Goal: Use online tool/utility: Utilize a website feature to perform a specific function

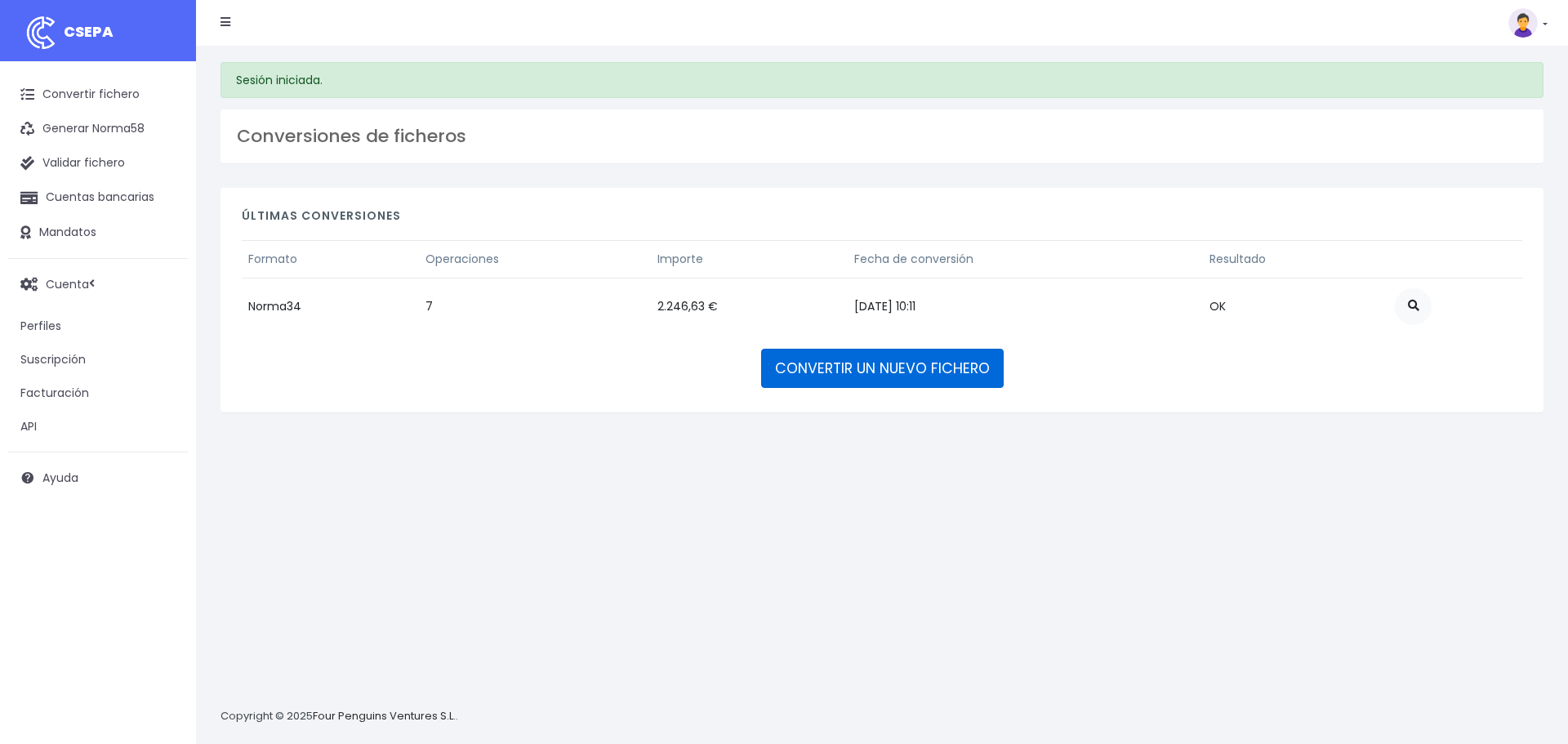
click at [832, 372] on link "CONVERTIR UN NUEVO FICHERO" at bounding box center [882, 368] width 243 height 39
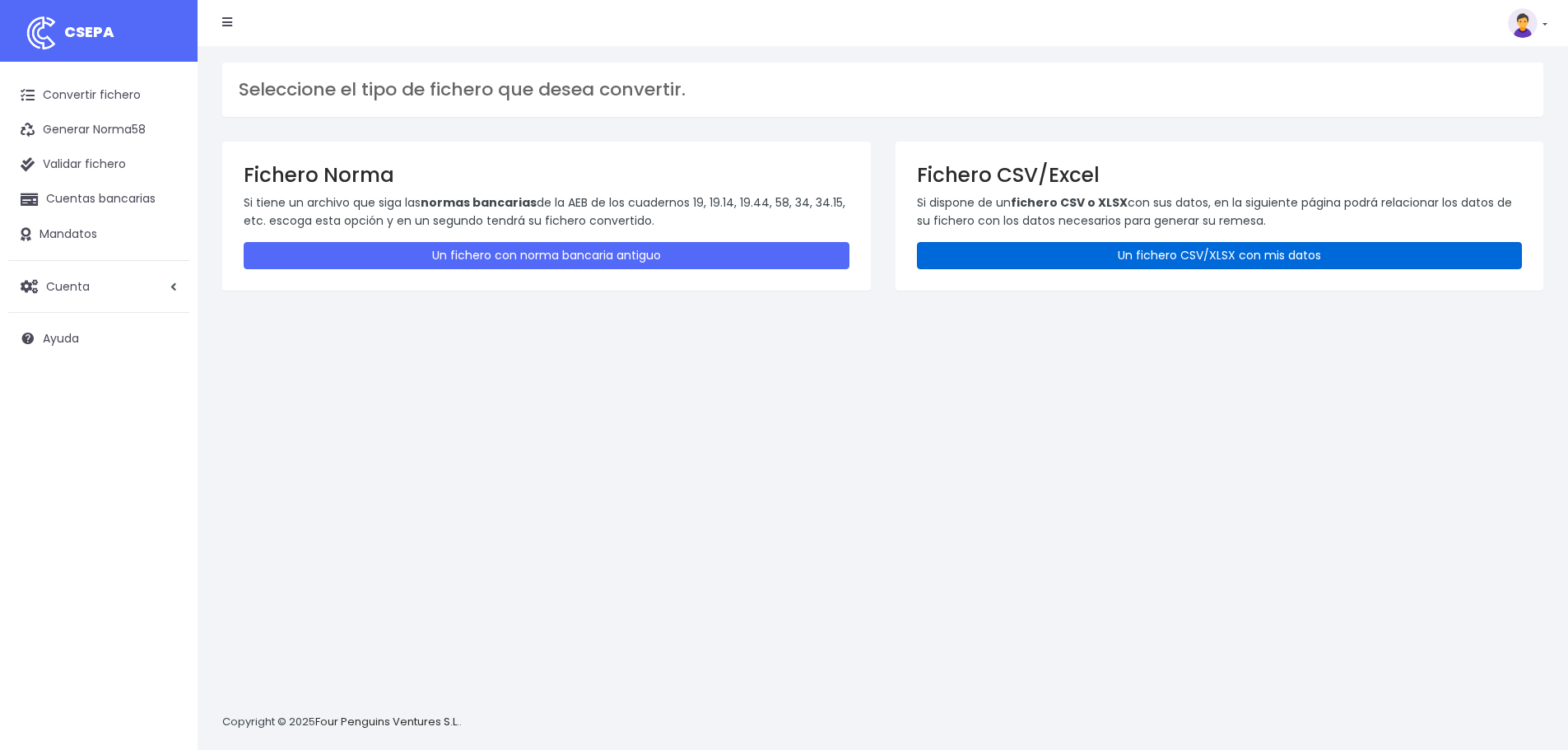
click at [1139, 255] on link "Un fichero CSV/XLSX con mis datos" at bounding box center [1220, 255] width 606 height 27
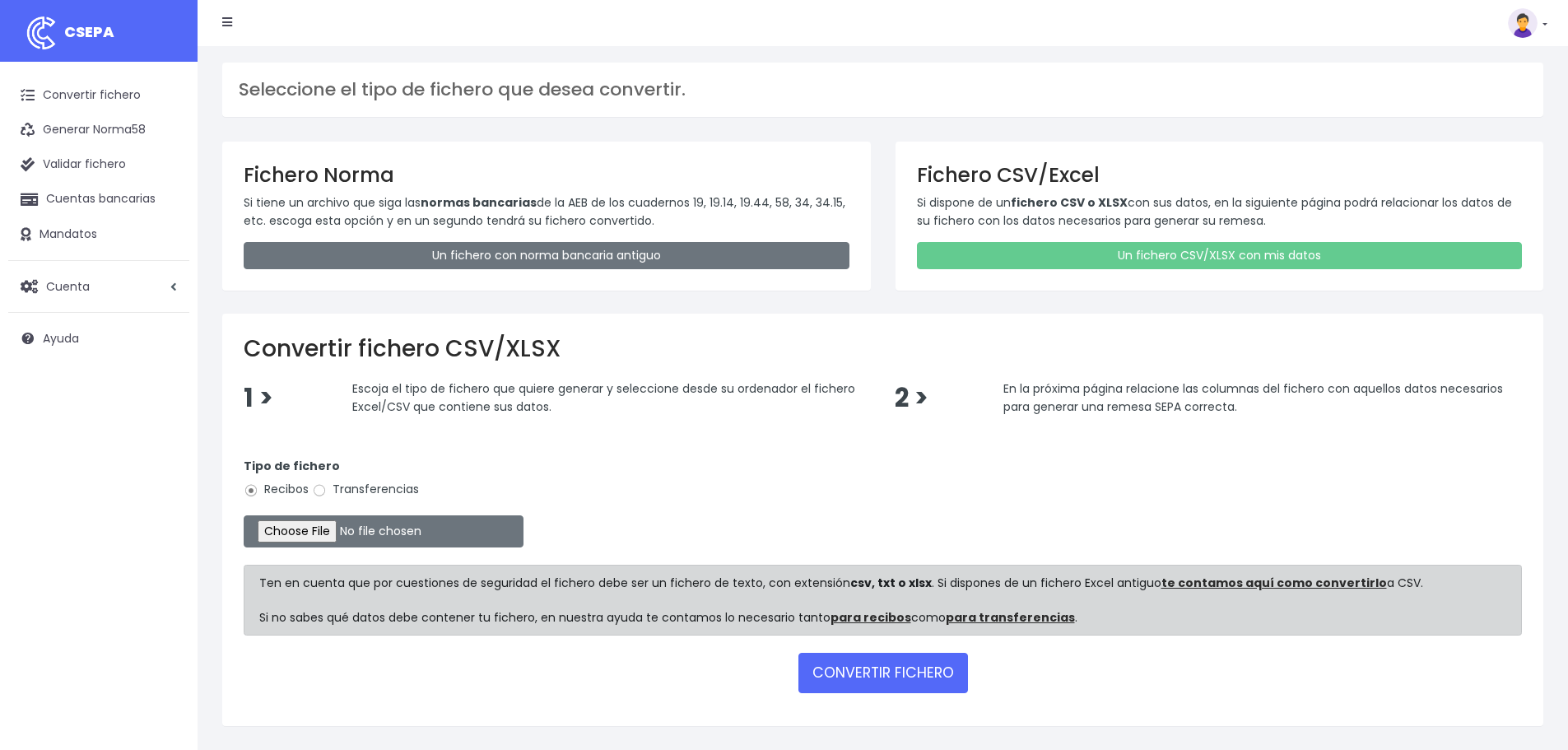
click at [333, 494] on label "Transferencias" at bounding box center [365, 489] width 107 height 18
click at [327, 494] on input "Transferencias" at bounding box center [319, 490] width 15 height 15
radio input "true"
click at [310, 527] on input "file" at bounding box center [383, 531] width 280 height 32
type input "C:\fakepath\VERONICA LOSA.csv"
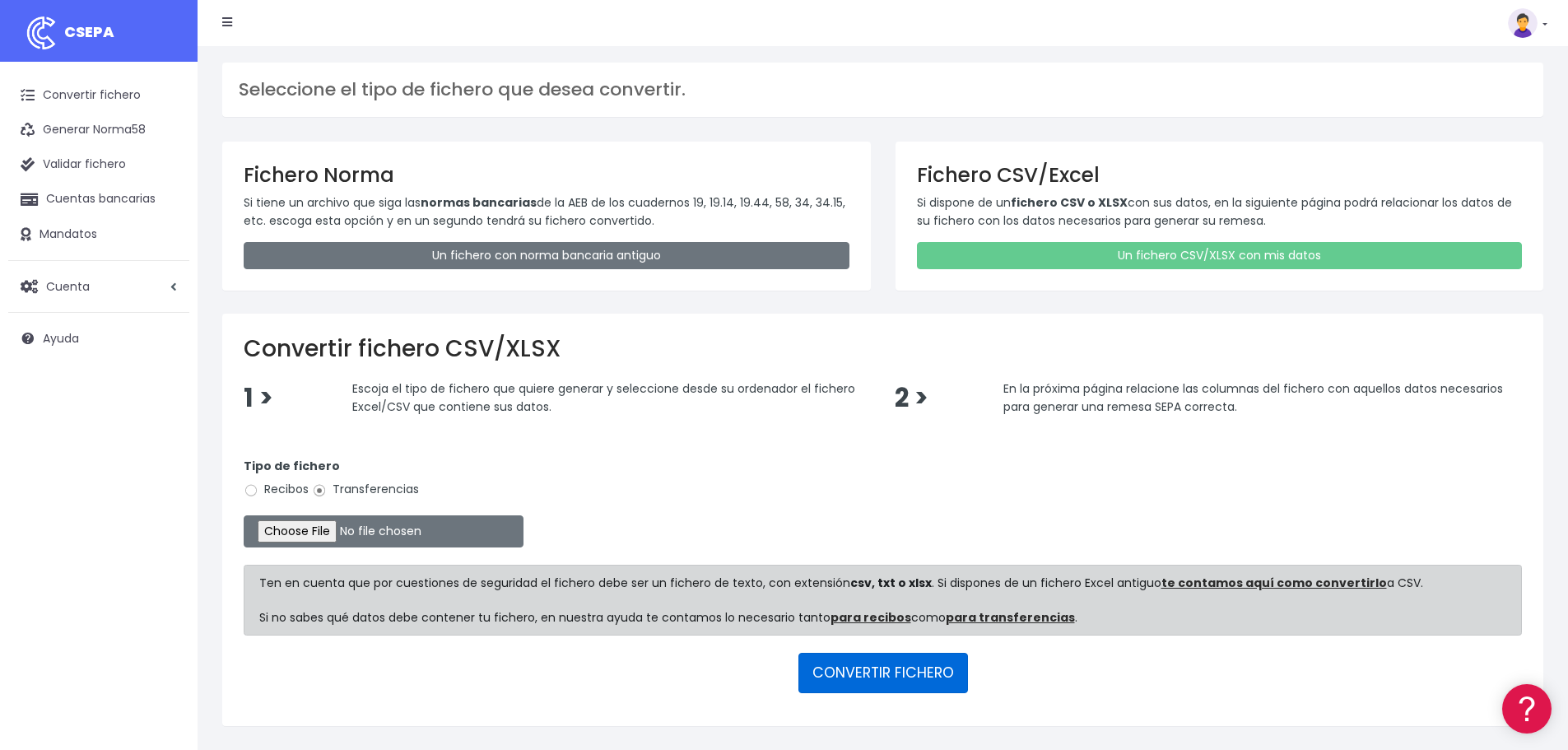
click at [927, 677] on button "CONVERTIR FICHERO" at bounding box center [883, 672] width 170 height 40
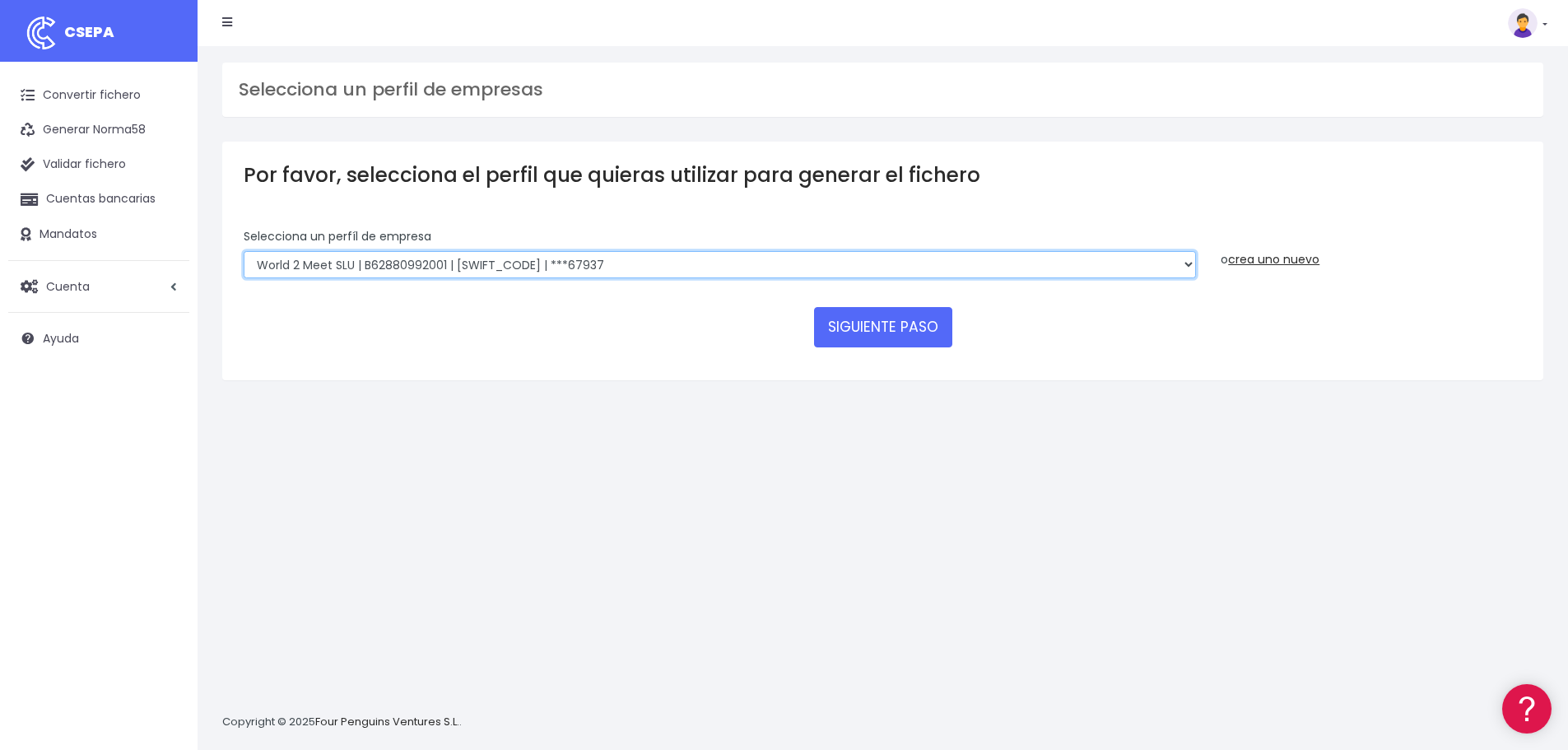
click at [535, 269] on select "World 2 Meet SLU | B62880992001 | BSABESBBXXX | ***97721 WORLD2MEET,S.L.U | B62…" at bounding box center [720, 265] width 952 height 28
click at [95, 207] on link "Cuentas bancarias" at bounding box center [98, 199] width 181 height 34
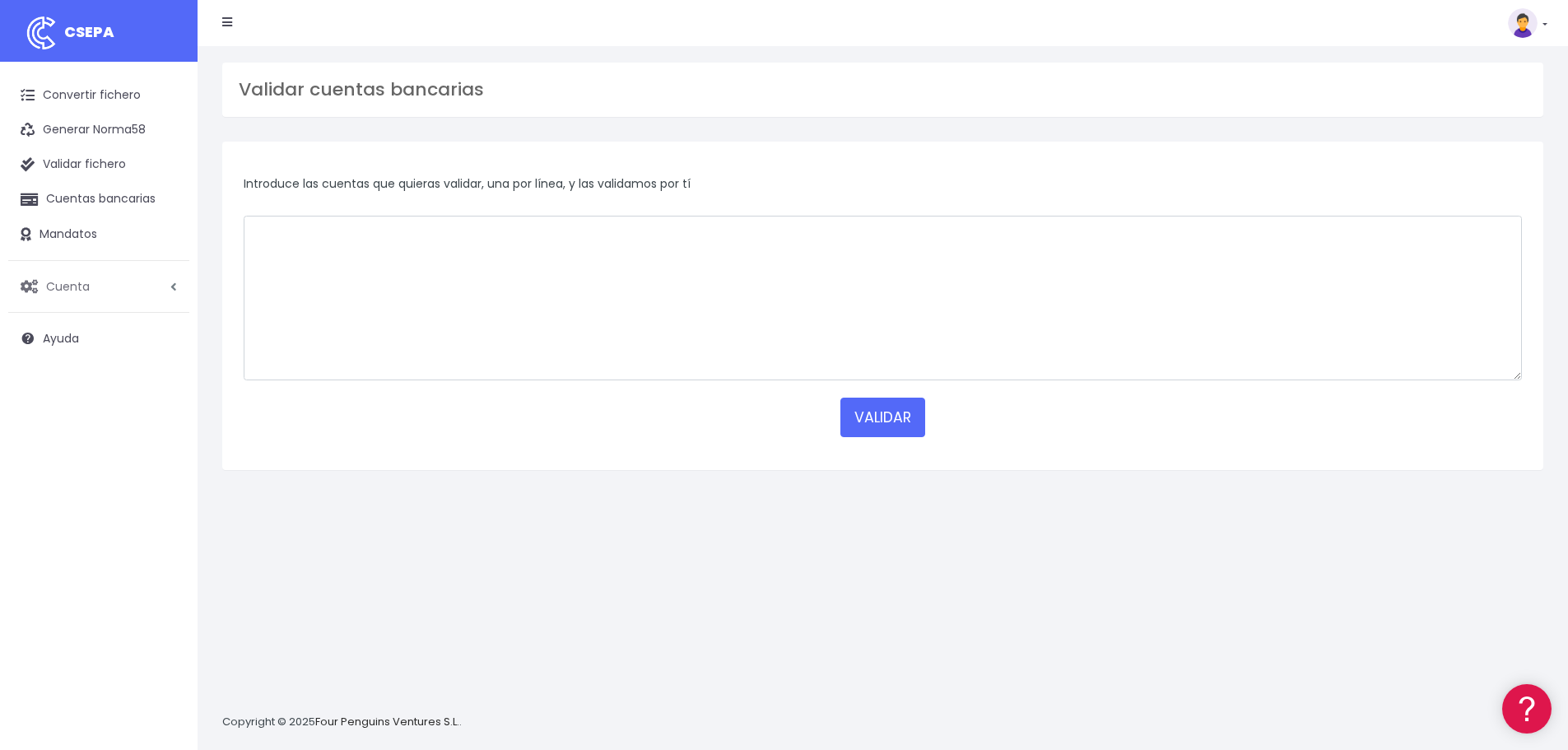
click at [89, 284] on span "Cuenta" at bounding box center [67, 285] width 43 height 17
click at [1545, 25] on link at bounding box center [1527, 23] width 40 height 30
click at [117, 193] on link "Cuentas bancarias" at bounding box center [98, 199] width 181 height 34
click at [1545, 26] on link at bounding box center [1527, 23] width 40 height 30
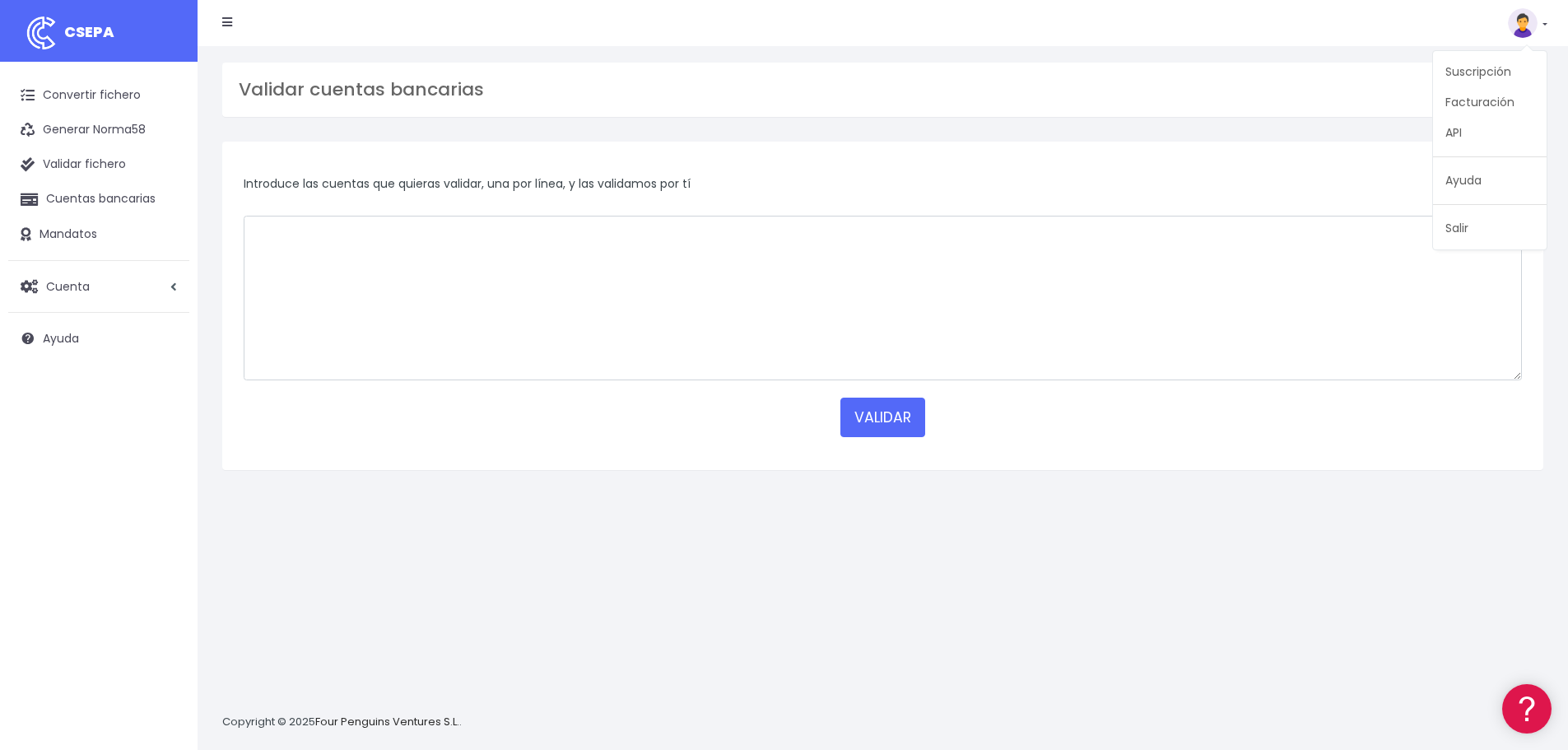
drag, startPoint x: 812, startPoint y: 661, endPoint x: 797, endPoint y: 655, distance: 16.2
click at [812, 661] on div "Validar cuentas bancarias Introduce las cuentas que quieras validar, una por lí…" at bounding box center [882, 398] width 1370 height 704
click at [82, 102] on link "Convertir fichero" at bounding box center [98, 95] width 181 height 34
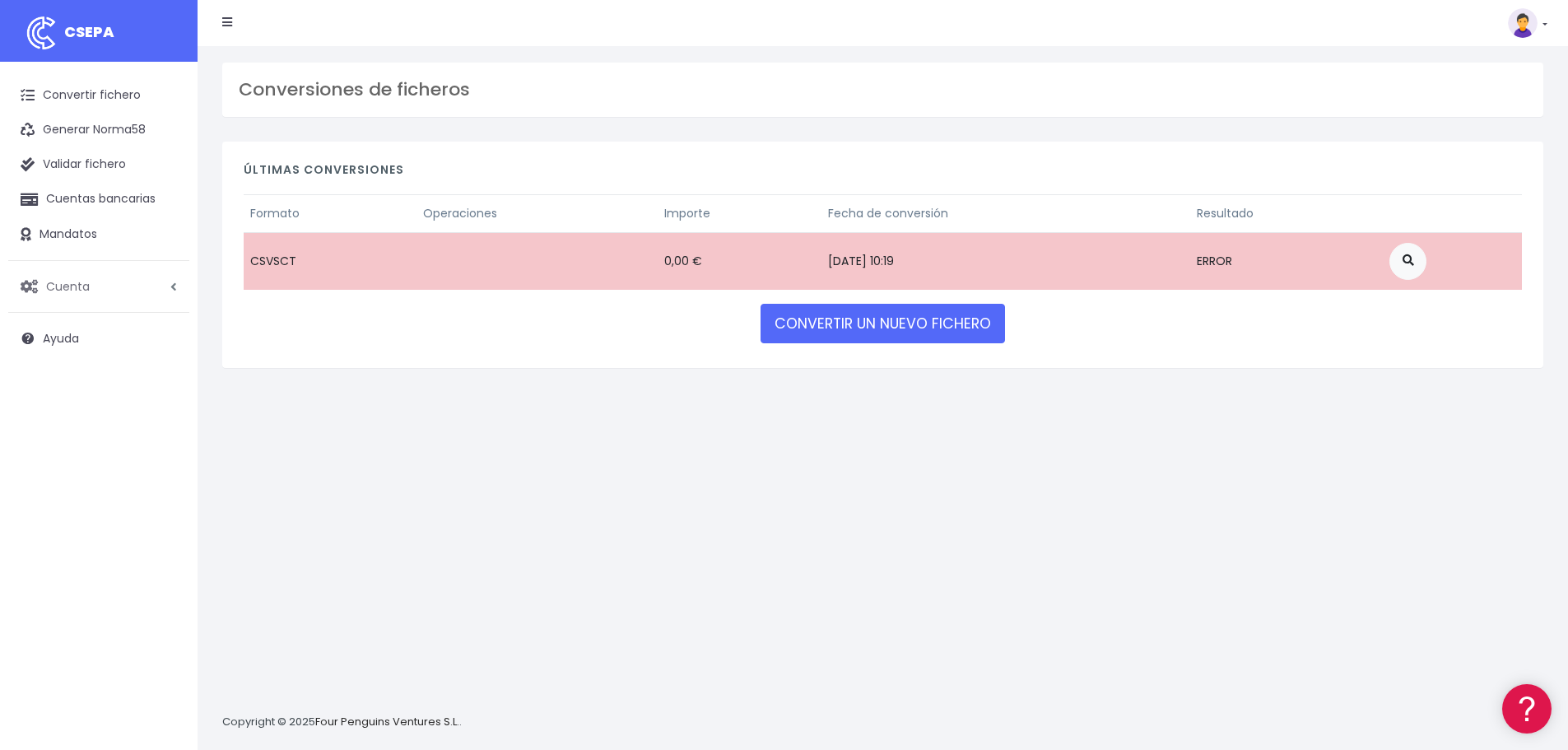
click at [74, 292] on span "Cuenta" at bounding box center [67, 285] width 43 height 17
click at [64, 321] on link "Perfiles" at bounding box center [108, 327] width 163 height 30
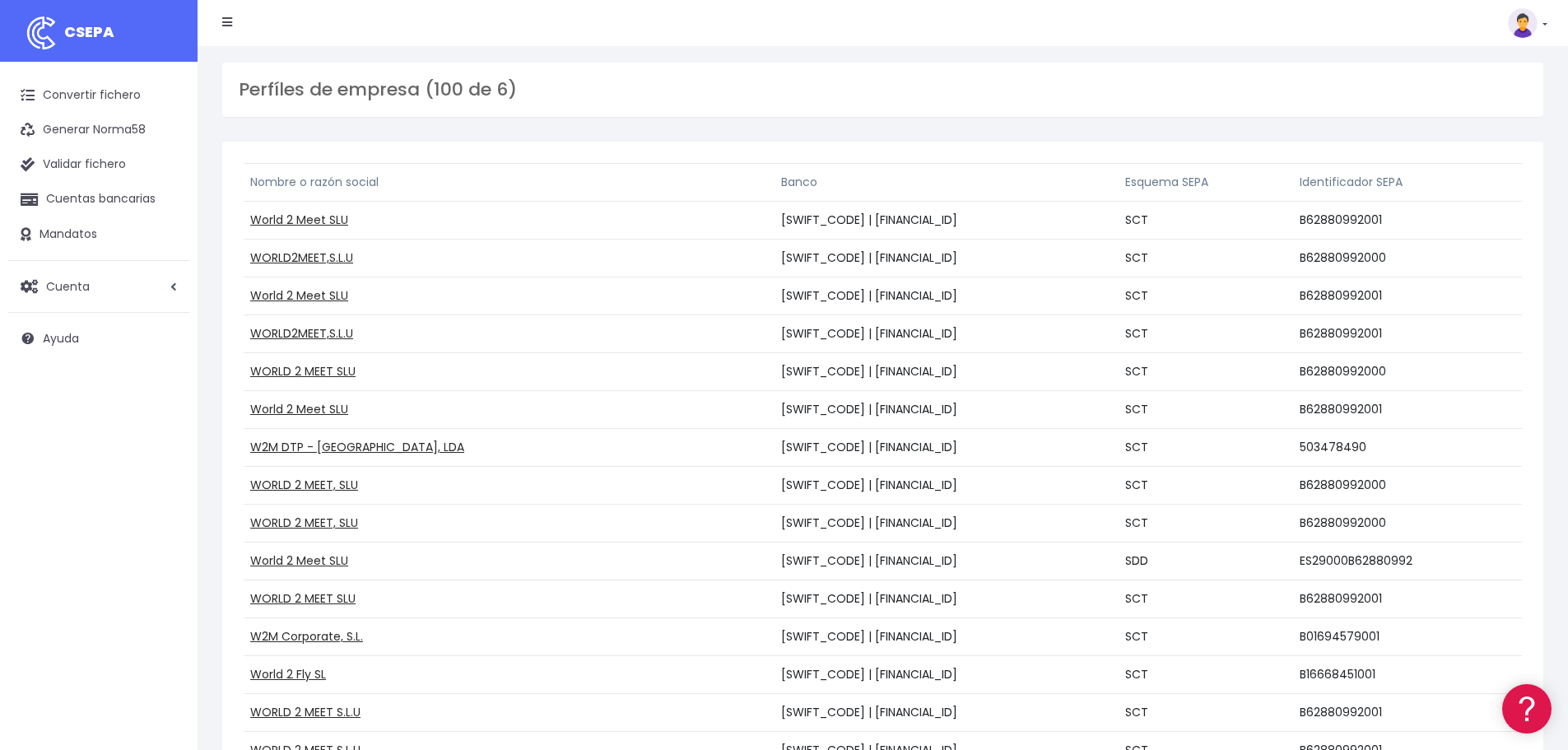
click at [224, 25] on icon at bounding box center [227, 22] width 10 height 11
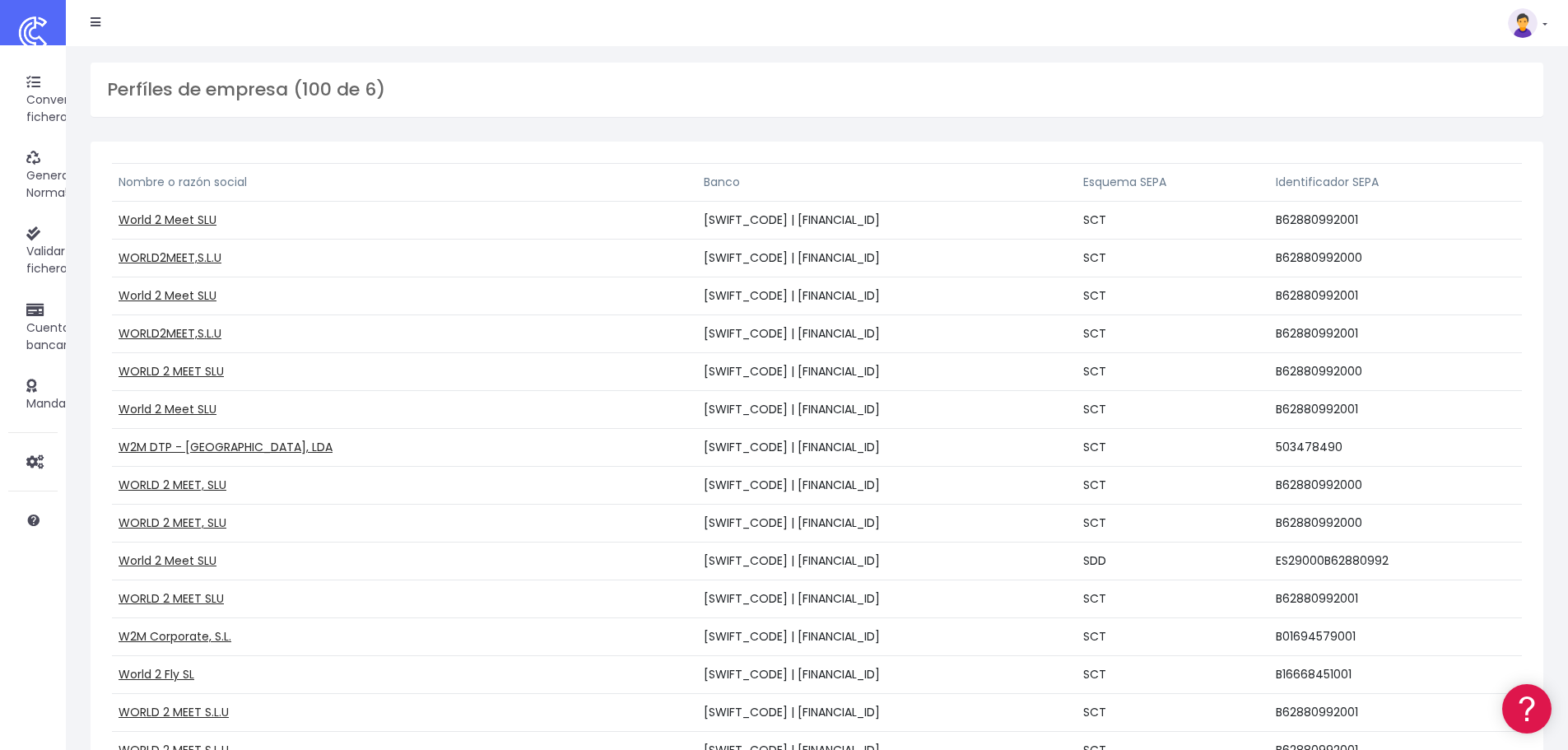
click at [95, 17] on icon at bounding box center [95, 22] width 10 height 11
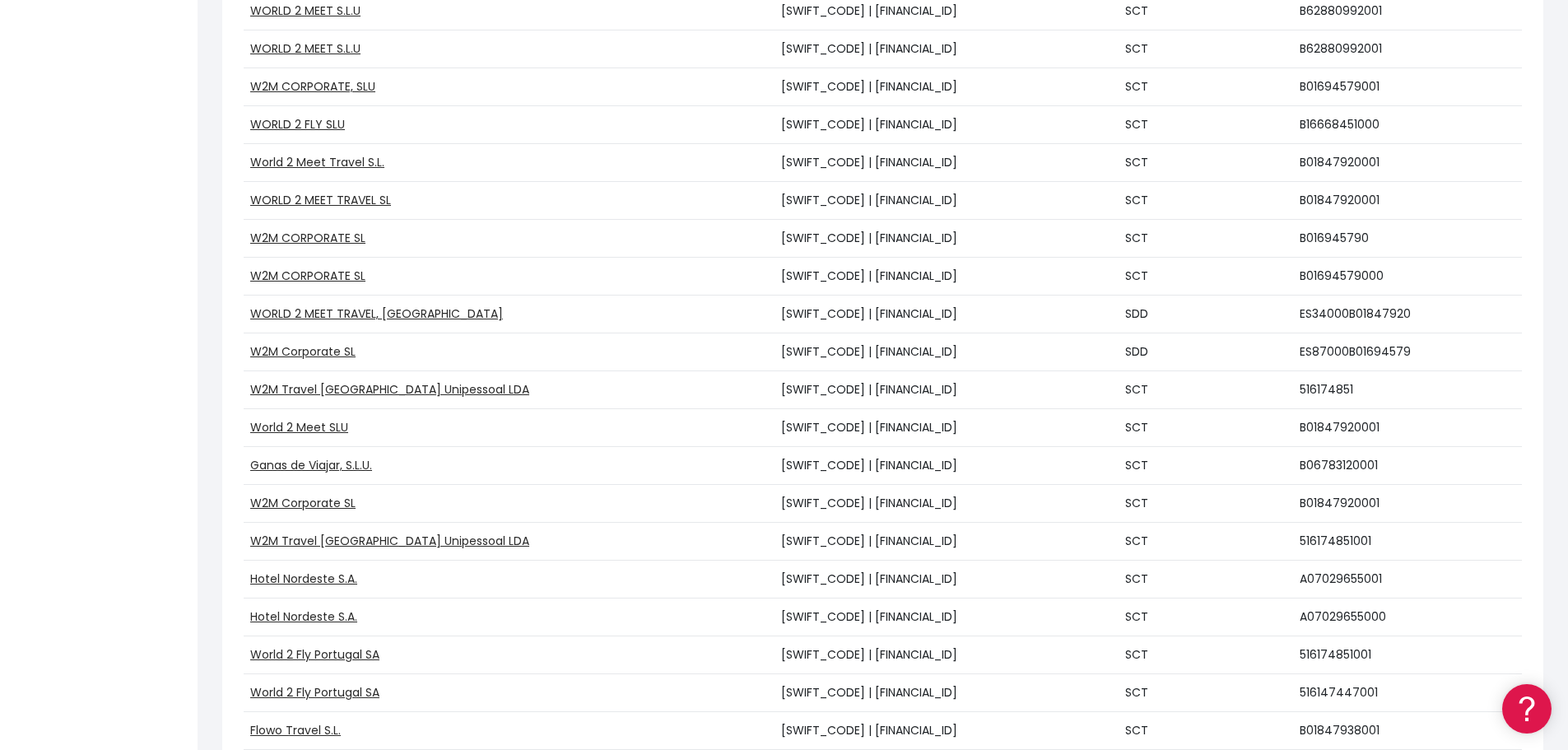
scroll to position [740, 0]
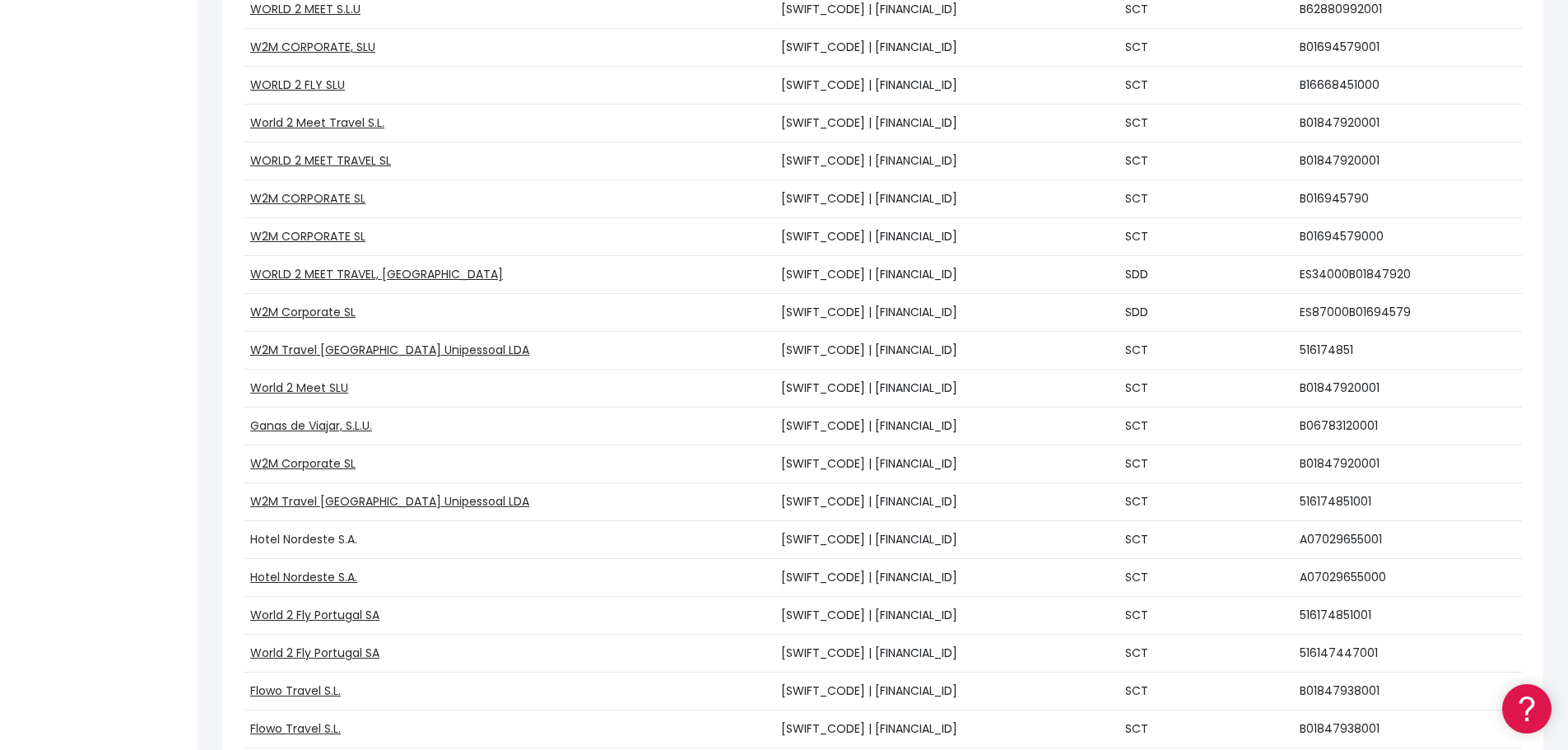
click at [334, 534] on link "Hotel Nordeste S.A." at bounding box center [303, 539] width 107 height 17
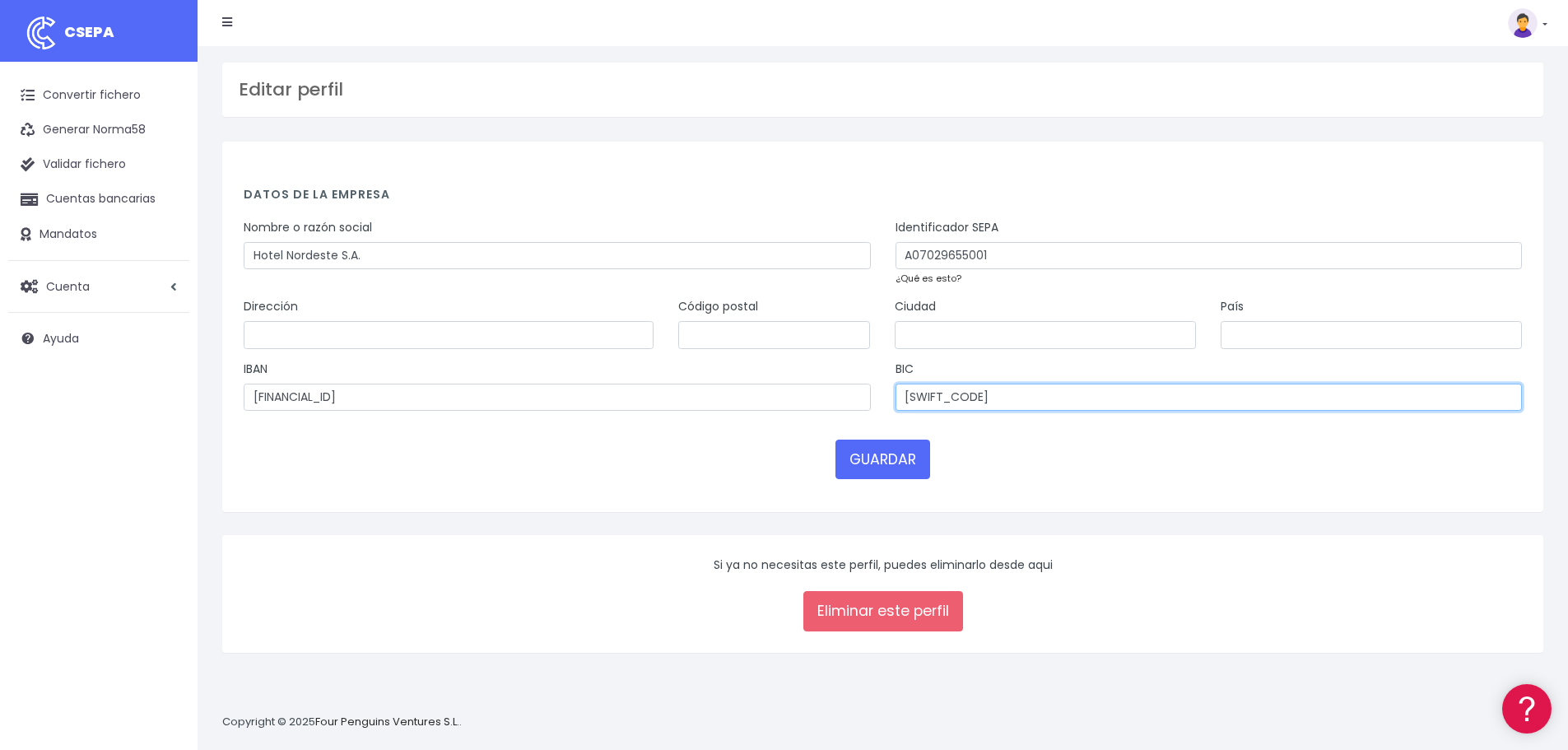
drag, startPoint x: 999, startPoint y: 401, endPoint x: 711, endPoint y: 408, distance: 288.1
click at [711, 408] on div "IBAN ES2901824213420201555877 BIC BBVAESMMXXX" at bounding box center [882, 391] width 1303 height 63
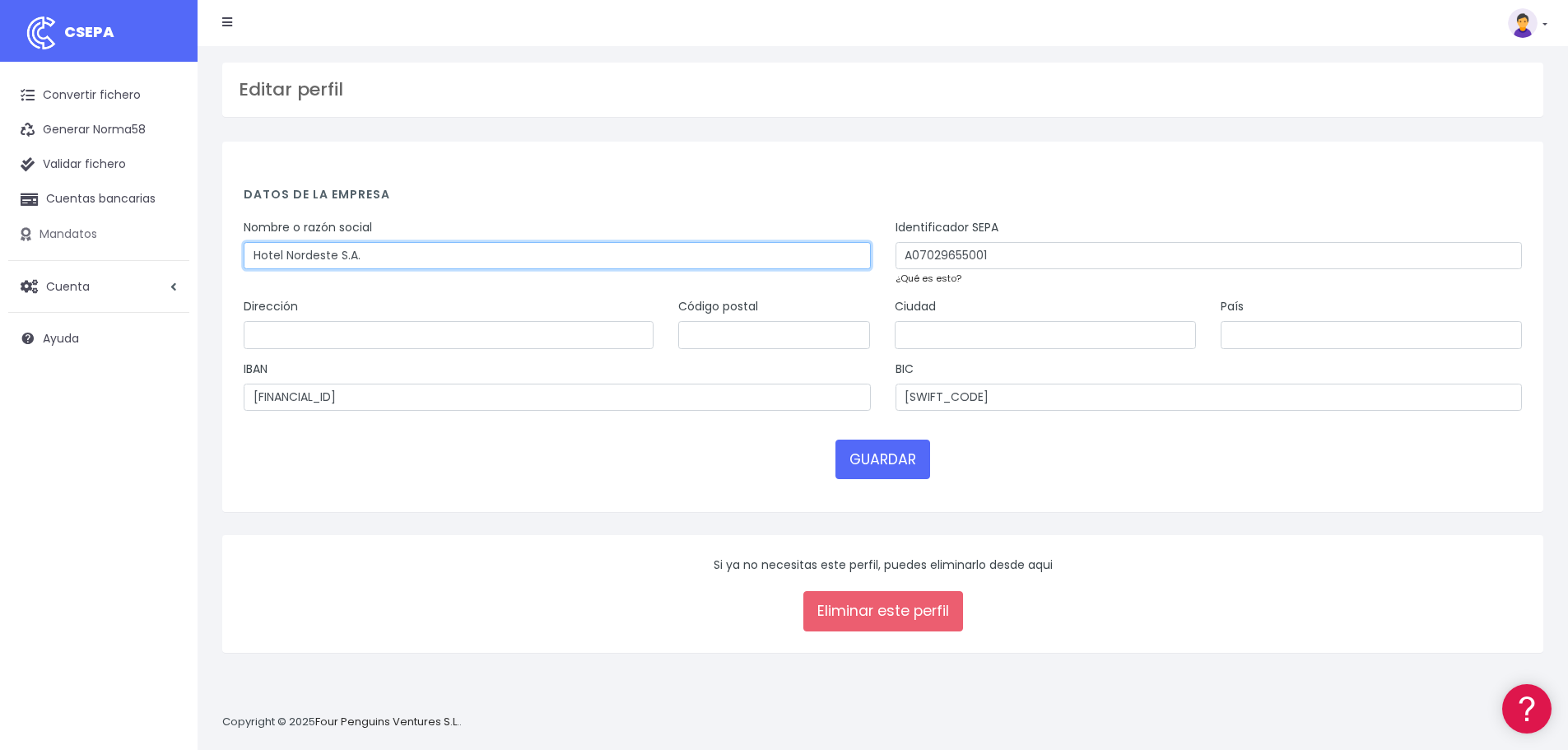
drag, startPoint x: 415, startPoint y: 257, endPoint x: 29, endPoint y: 246, distance: 386.2
click at [32, 246] on div "CSEPA Convertir fichero Generar Norma58 Validar fichero Cuentas bancarias Manda…" at bounding box center [784, 375] width 1568 height 750
paste input "IND TURIST DEL LEVANTE MALLORQUIN"
click at [270, 251] on input "IND TURIST DEL LEVANTE MALLORQUIN" at bounding box center [557, 256] width 627 height 28
type input "INDUSTRIA TURISTICA DEL LEVANTE MALLORQUIN"
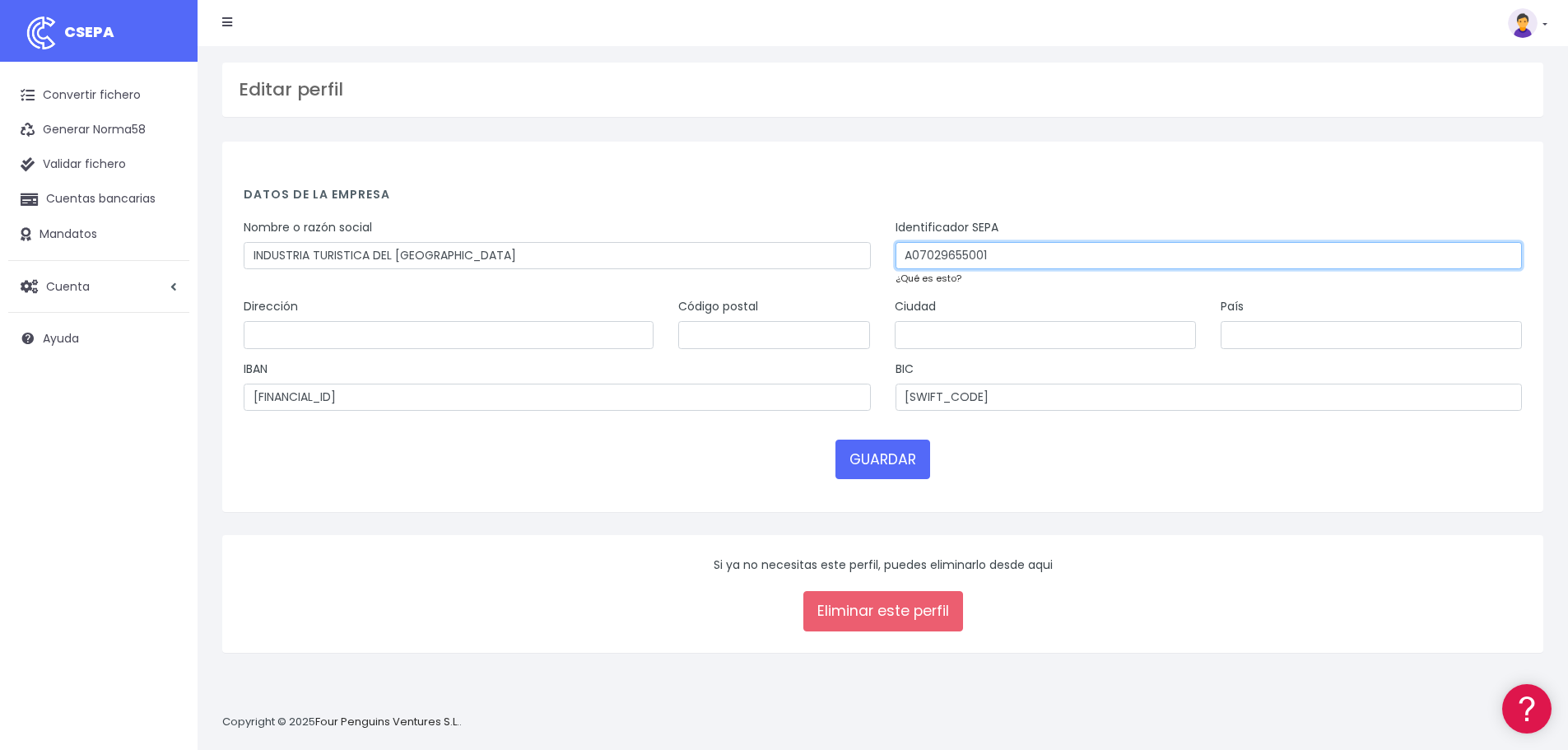
drag, startPoint x: 993, startPoint y: 254, endPoint x: 428, endPoint y: 243, distance: 565.1
click at [428, 243] on div "Nombre o razón social INDUSTRIA TURISTICA DEL LEVANTE MALLORQUIN Identificador …" at bounding box center [882, 259] width 1303 height 80
paste input "18963."
type input "A07018963"
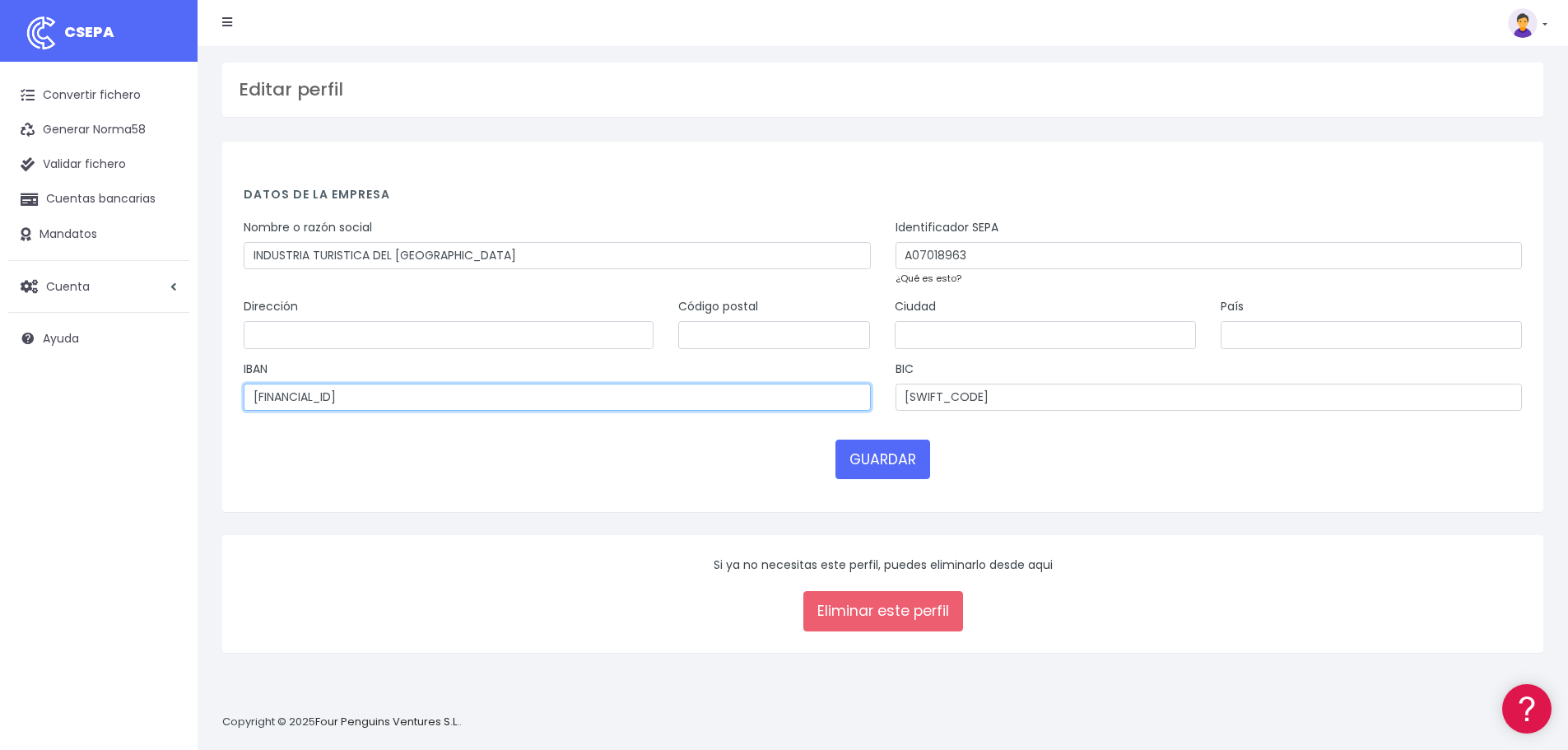
drag, startPoint x: 428, startPoint y: 398, endPoint x: -218, endPoint y: 379, distance: 646.3
click at [0, 379] on html "CSEPA Convertir fichero Generar Norma58 Validar fichero Cuentas bancarias Manda…" at bounding box center [784, 375] width 1568 height 750
paste input "9801822368360101522615"
type input "ES9801822368360101522615"
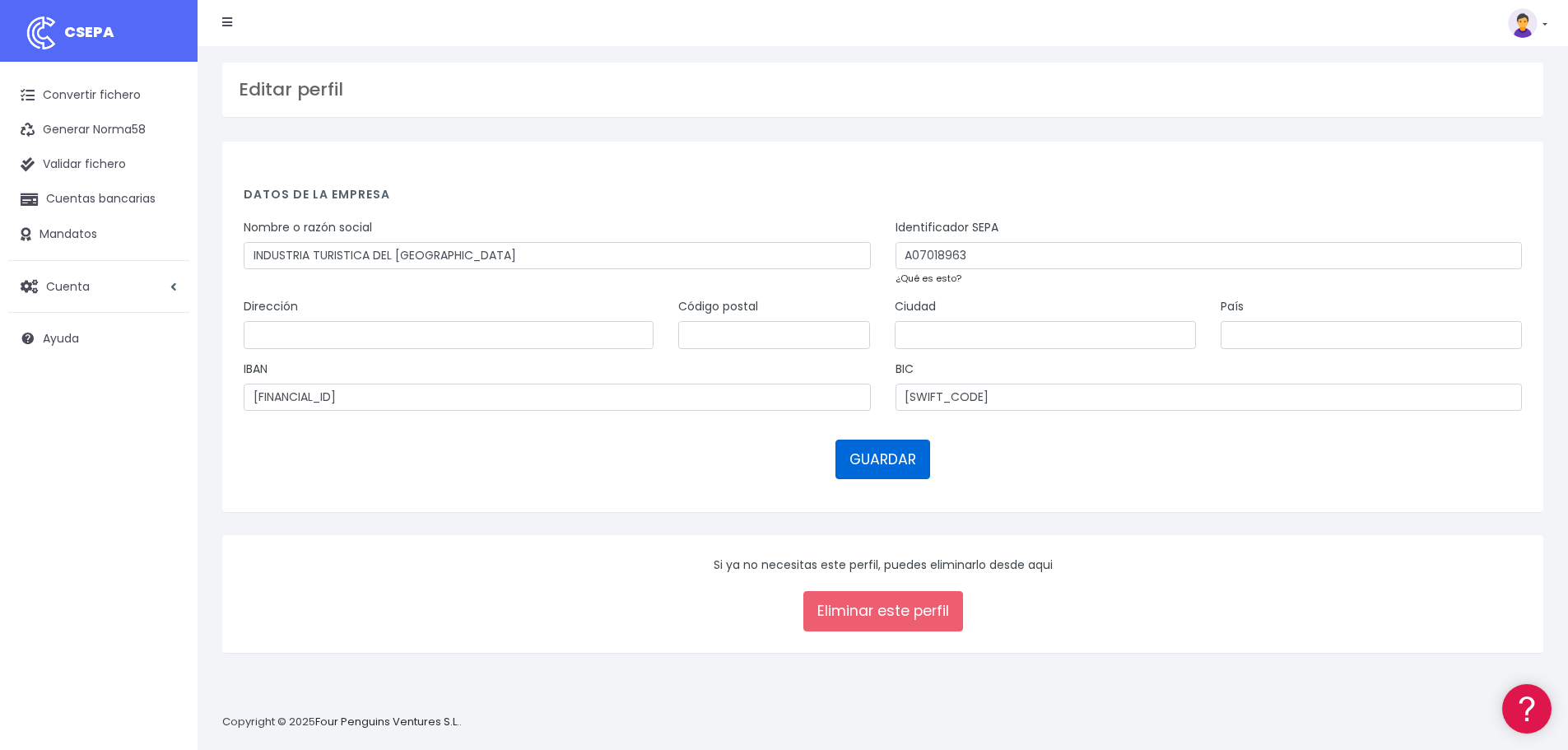
click at [886, 451] on button "GUARDAR" at bounding box center [882, 458] width 95 height 40
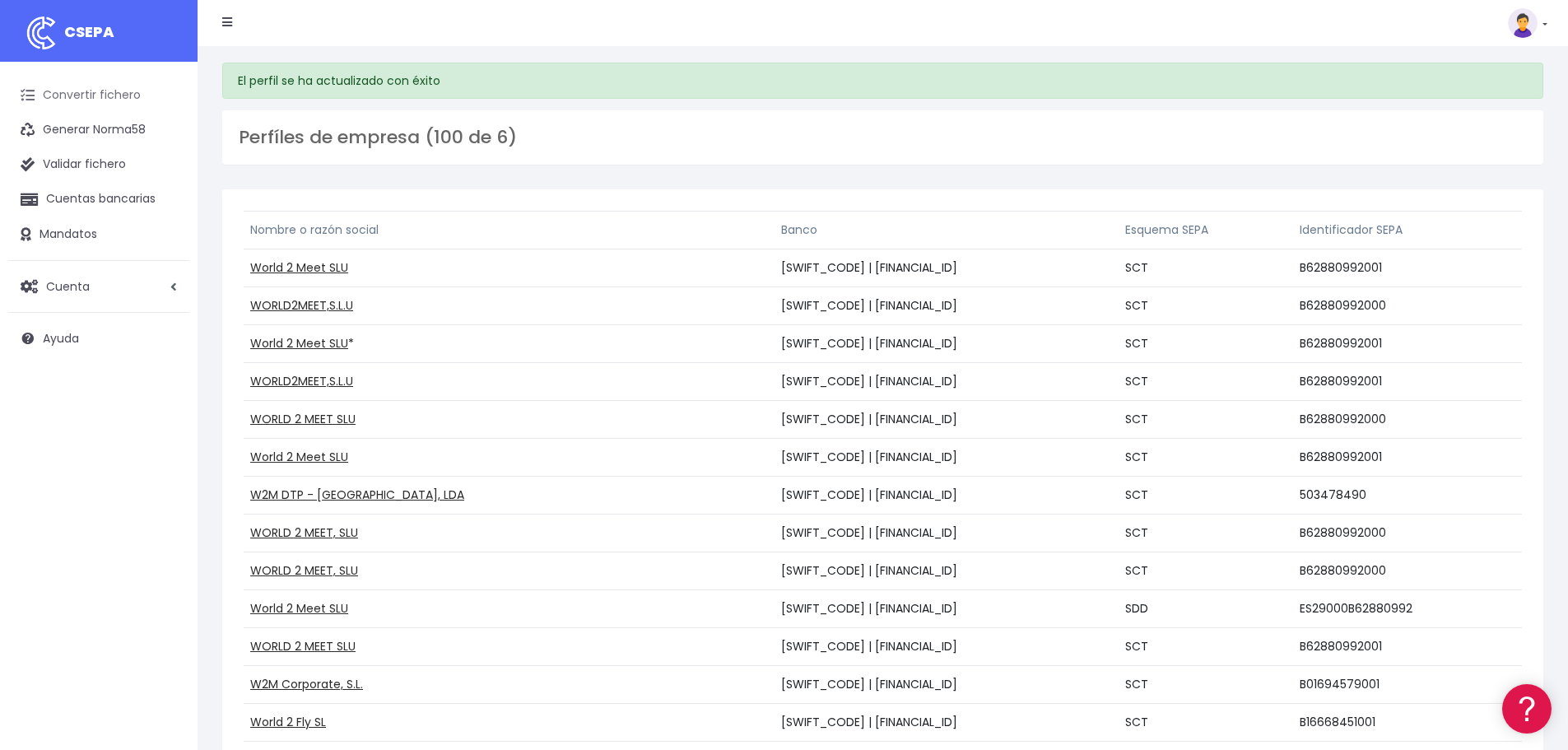
click at [102, 89] on link "Convertir fichero" at bounding box center [98, 95] width 181 height 34
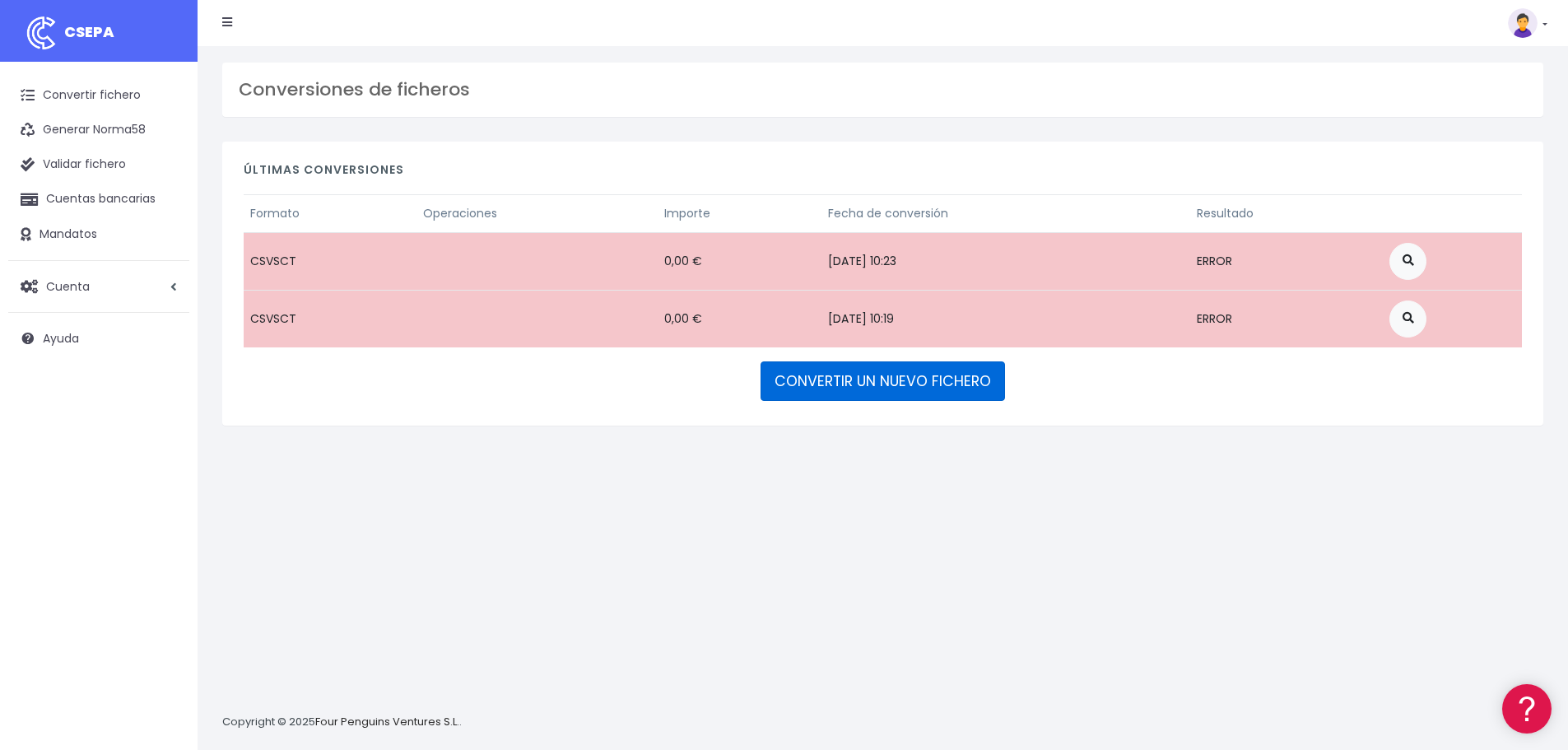
click at [883, 389] on link "CONVERTIR UN NUEVO FICHERO" at bounding box center [882, 381] width 245 height 40
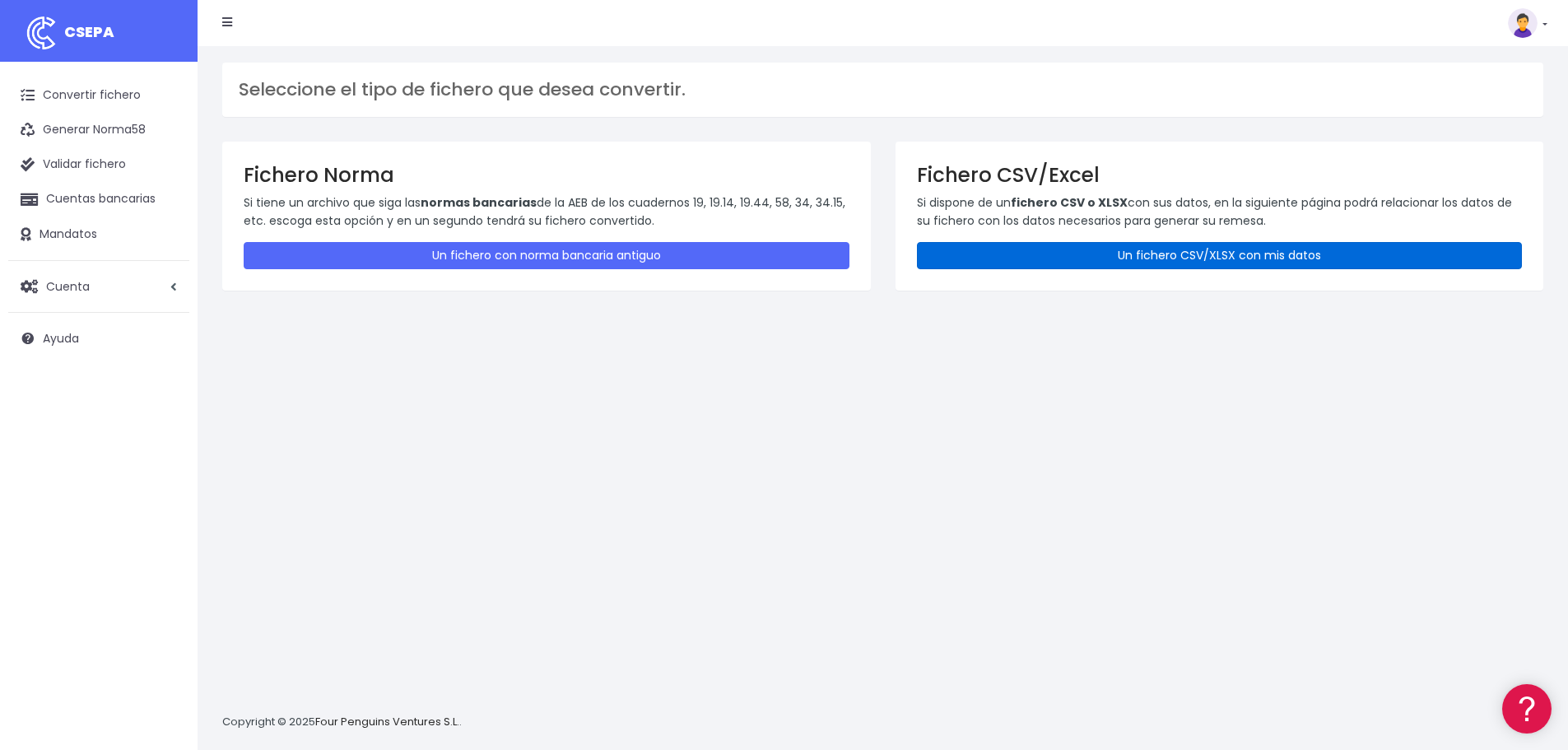
click at [1088, 245] on link "Un fichero CSV/XLSX con mis datos" at bounding box center [1220, 255] width 606 height 27
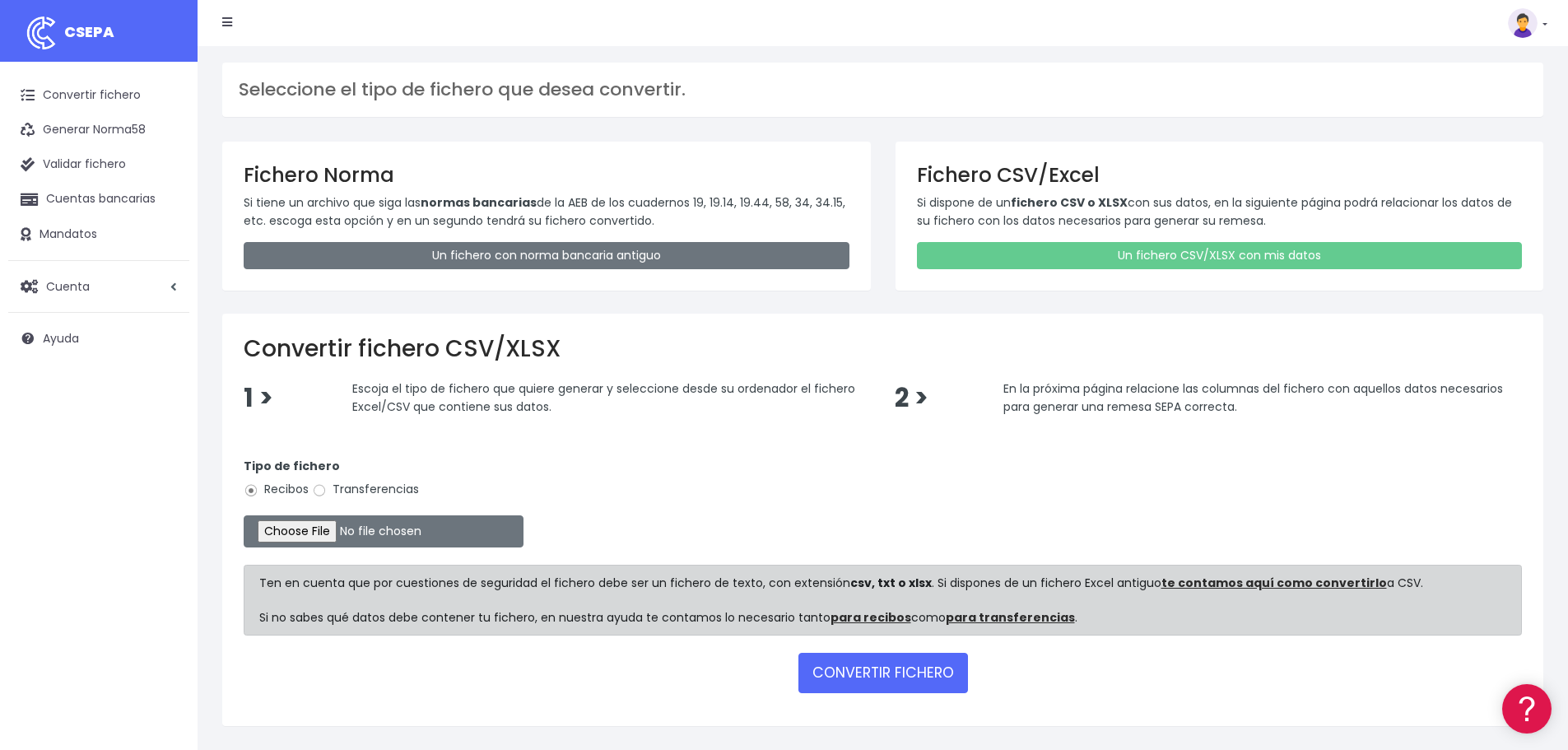
click at [355, 489] on label "Transferencias" at bounding box center [365, 489] width 107 height 18
click at [327, 489] on input "Transferencias" at bounding box center [319, 490] width 15 height 15
radio input "true"
click at [311, 520] on input "file" at bounding box center [383, 531] width 280 height 32
type input "C:\fakepath\VERONICA LOSA.csv"
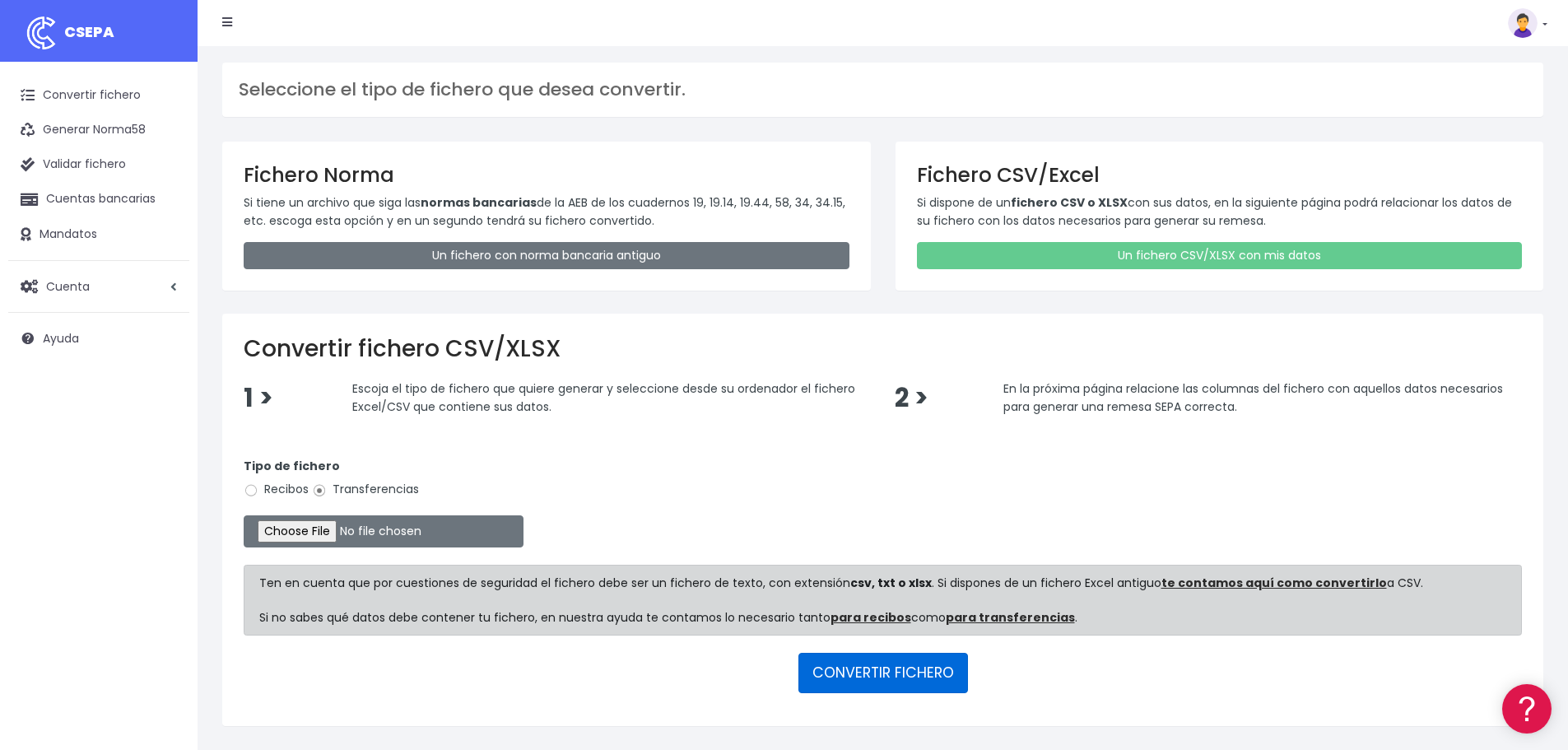
click at [849, 679] on button "CONVERTIR FICHERO" at bounding box center [883, 672] width 170 height 40
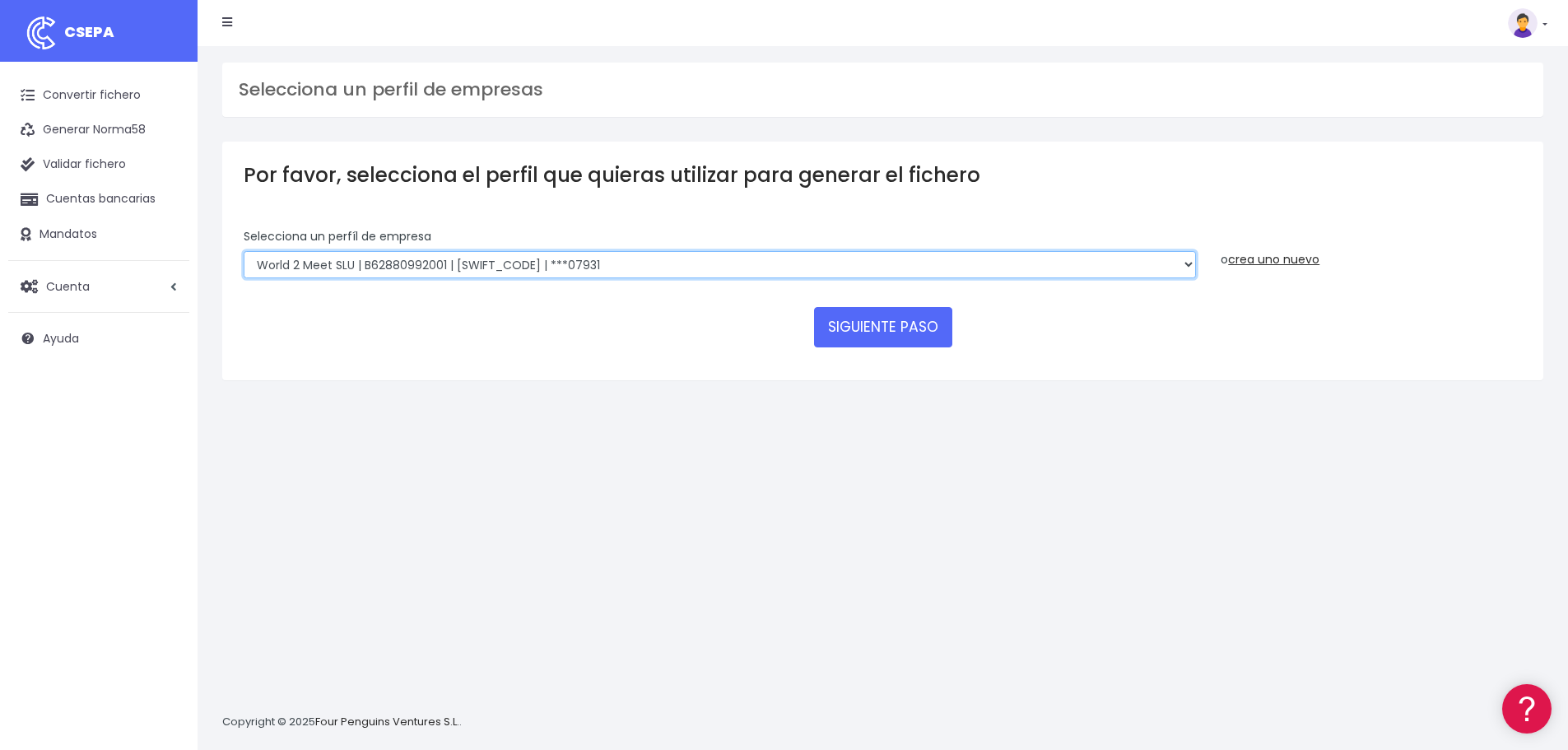
click at [627, 263] on select "World 2 Meet SLU | B62880992001 | BSABESBBXXX | ***97721 WORLD2MEET,S.L.U | B62…" at bounding box center [720, 265] width 952 height 28
select select "1304"
click at [244, 251] on select "World 2 Meet SLU | B62880992001 | BSABESBBXXX | ***97721 WORLD2MEET,S.L.U | B62…" at bounding box center [720, 265] width 952 height 28
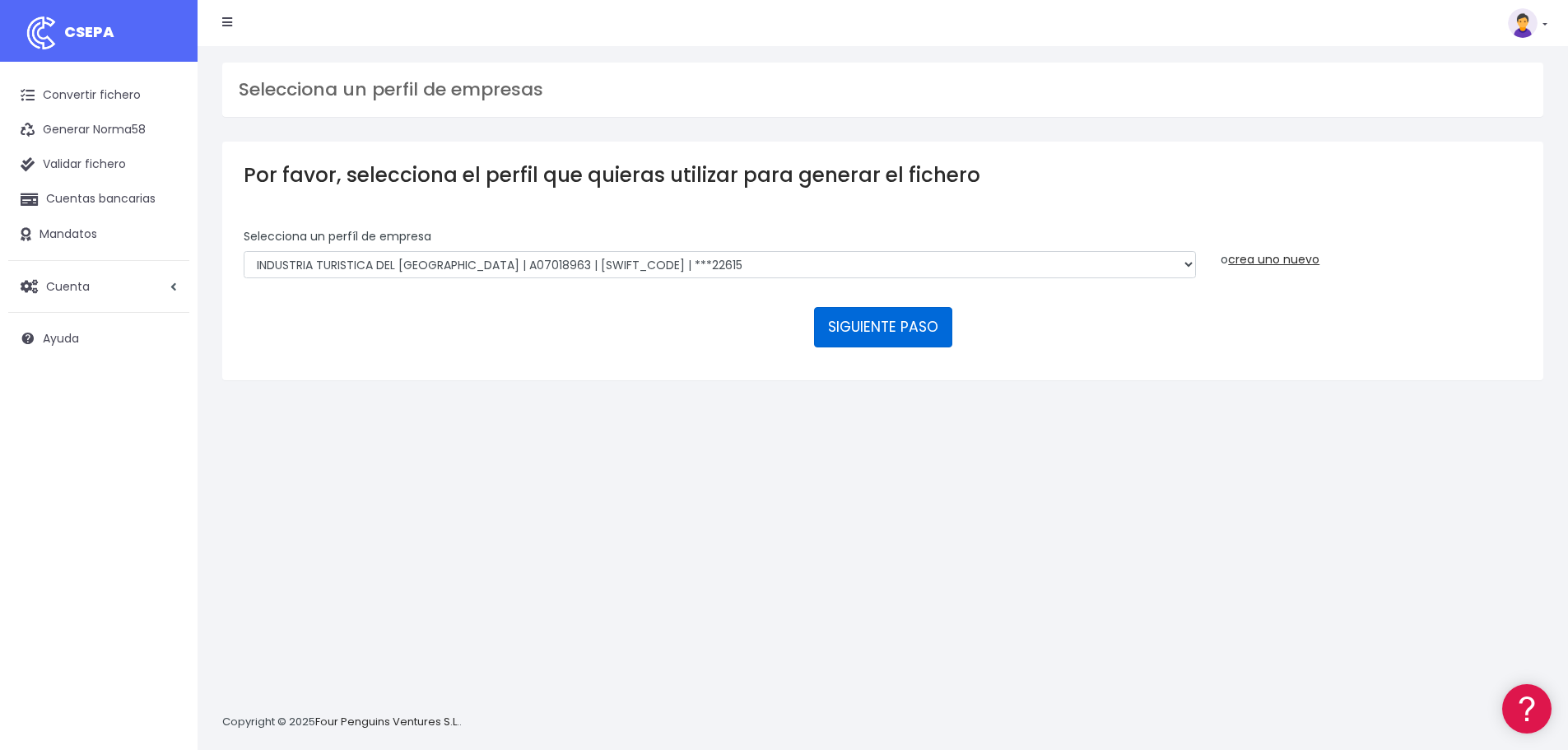
click at [875, 327] on button "SIGUIENTE PASO" at bounding box center [882, 326] width 139 height 40
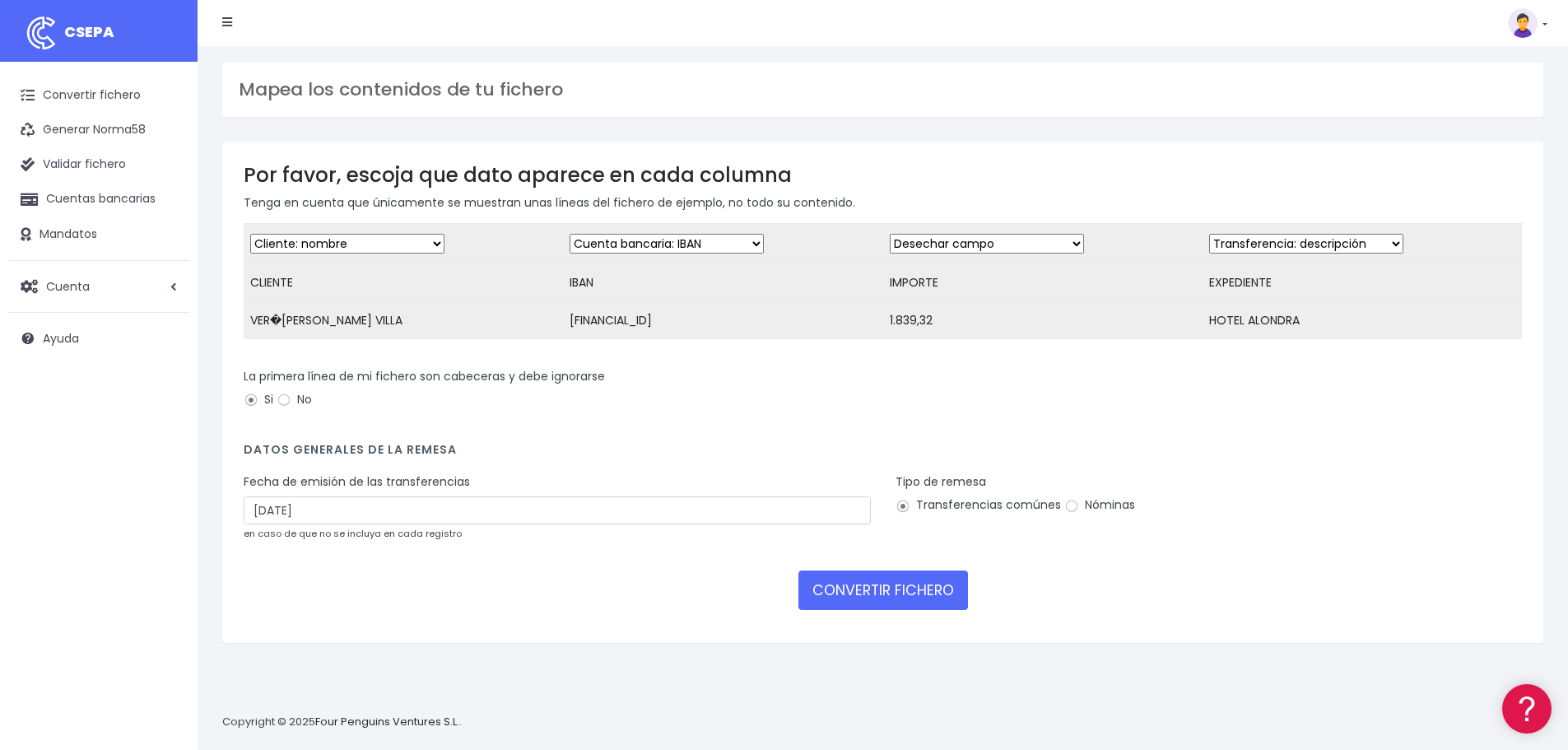
click at [379, 240] on select "Desechar campo Cliente: nombre Cliente: DNI Cliente: Email Cliente: referencia …" at bounding box center [347, 244] width 194 height 19
click at [957, 242] on select "Desechar campo Cliente: nombre Cliente: DNI Cliente: Email Cliente: referencia …" at bounding box center [987, 244] width 194 height 19
select select "amount"
click at [890, 234] on select "Desechar campo Cliente: nombre Cliente: DNI Cliente: Email Cliente: referencia …" at bounding box center [987, 244] width 194 height 19
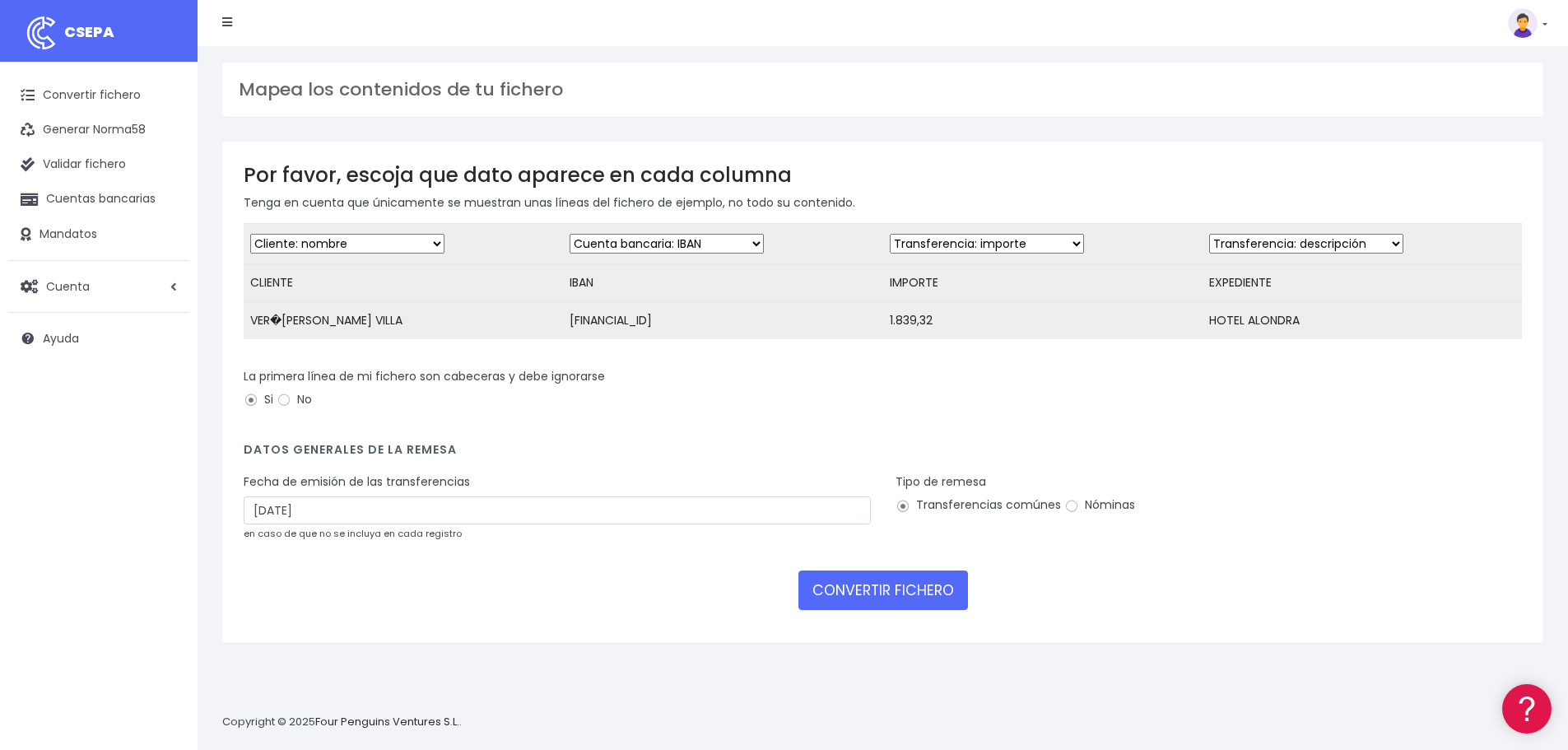
click at [1292, 240] on select "Desechar campo Cliente: nombre Cliente: DNI Cliente: Email Cliente: referencia …" at bounding box center [1307, 244] width 194 height 19
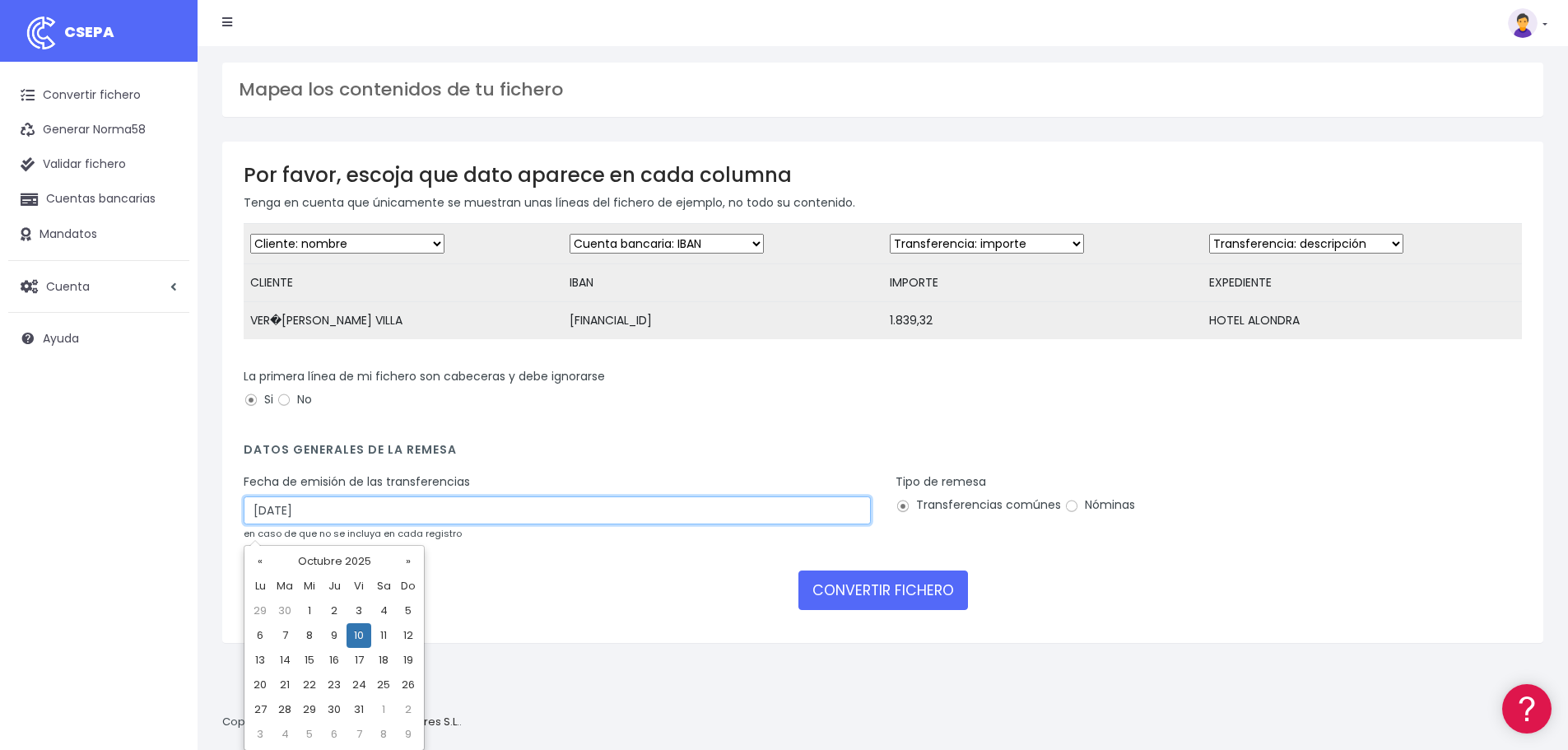
click at [263, 524] on input "10/10/2025" at bounding box center [557, 511] width 627 height 28
click at [307, 639] on td "8" at bounding box center [309, 635] width 25 height 25
type input "08/10/2025"
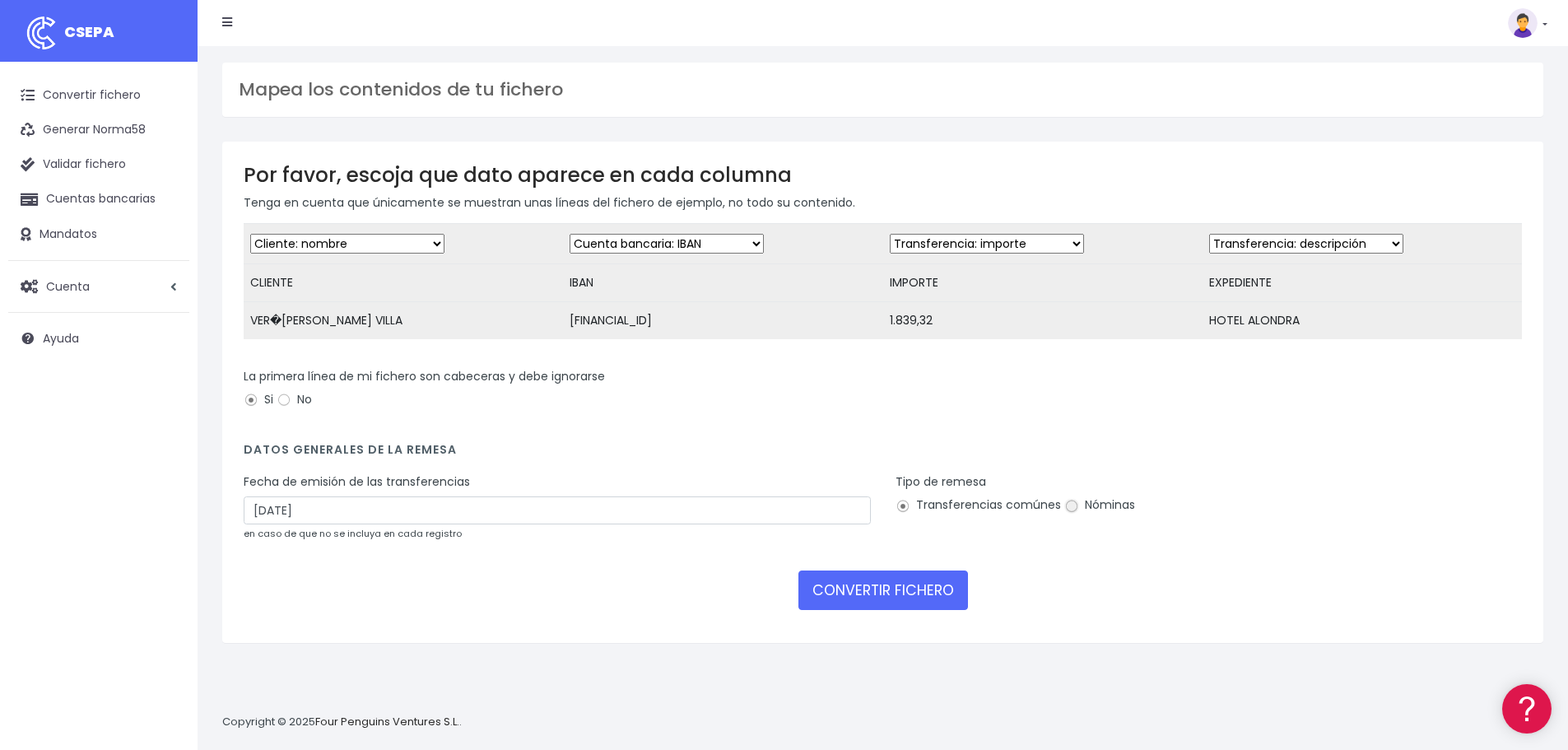
click at [1068, 513] on input "Nóminas" at bounding box center [1072, 506] width 15 height 15
radio input "true"
click at [833, 607] on button "CONVERTIR FICHERO" at bounding box center [883, 590] width 170 height 40
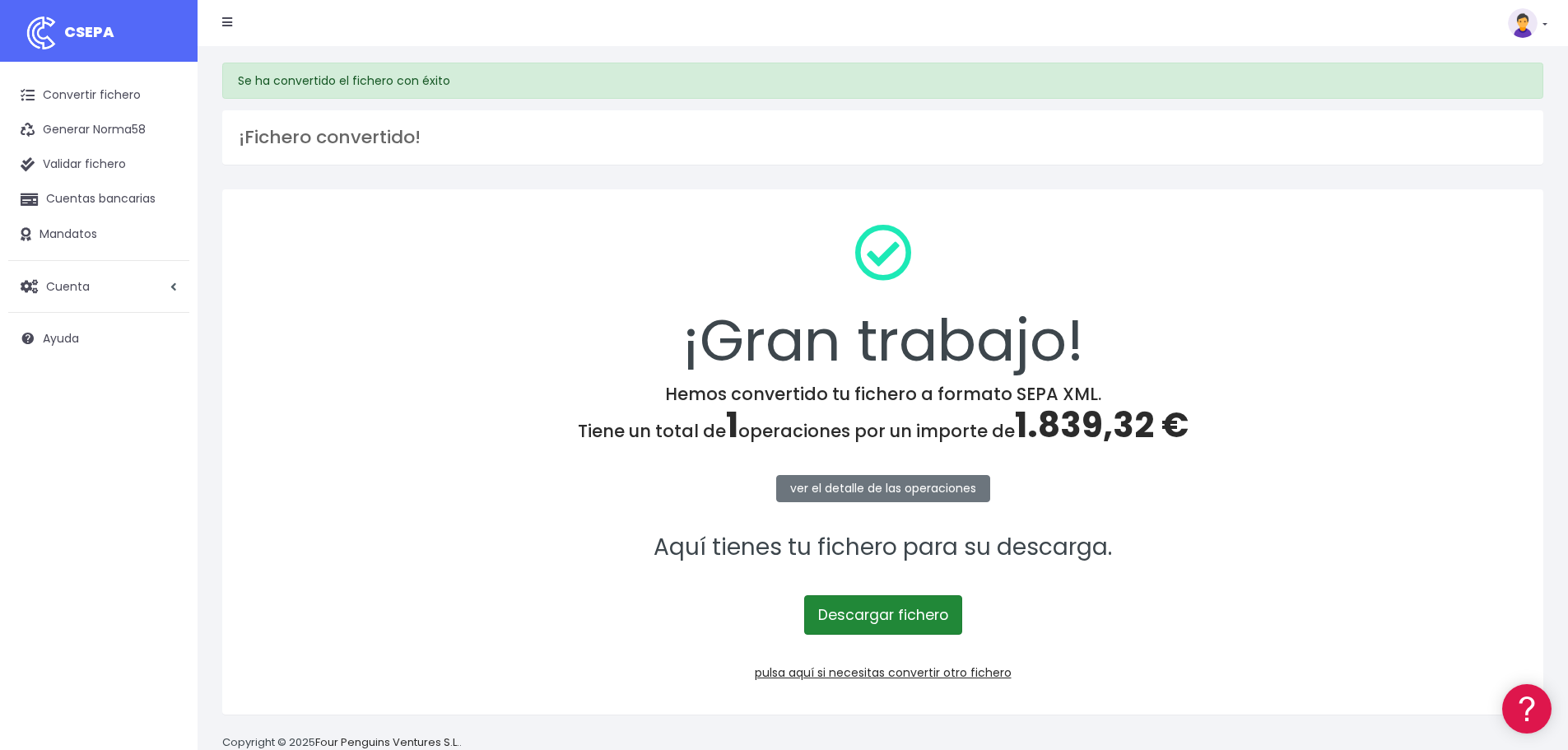
click at [887, 608] on link "Descargar fichero" at bounding box center [882, 615] width 158 height 40
